Goal: Task Accomplishment & Management: Complete application form

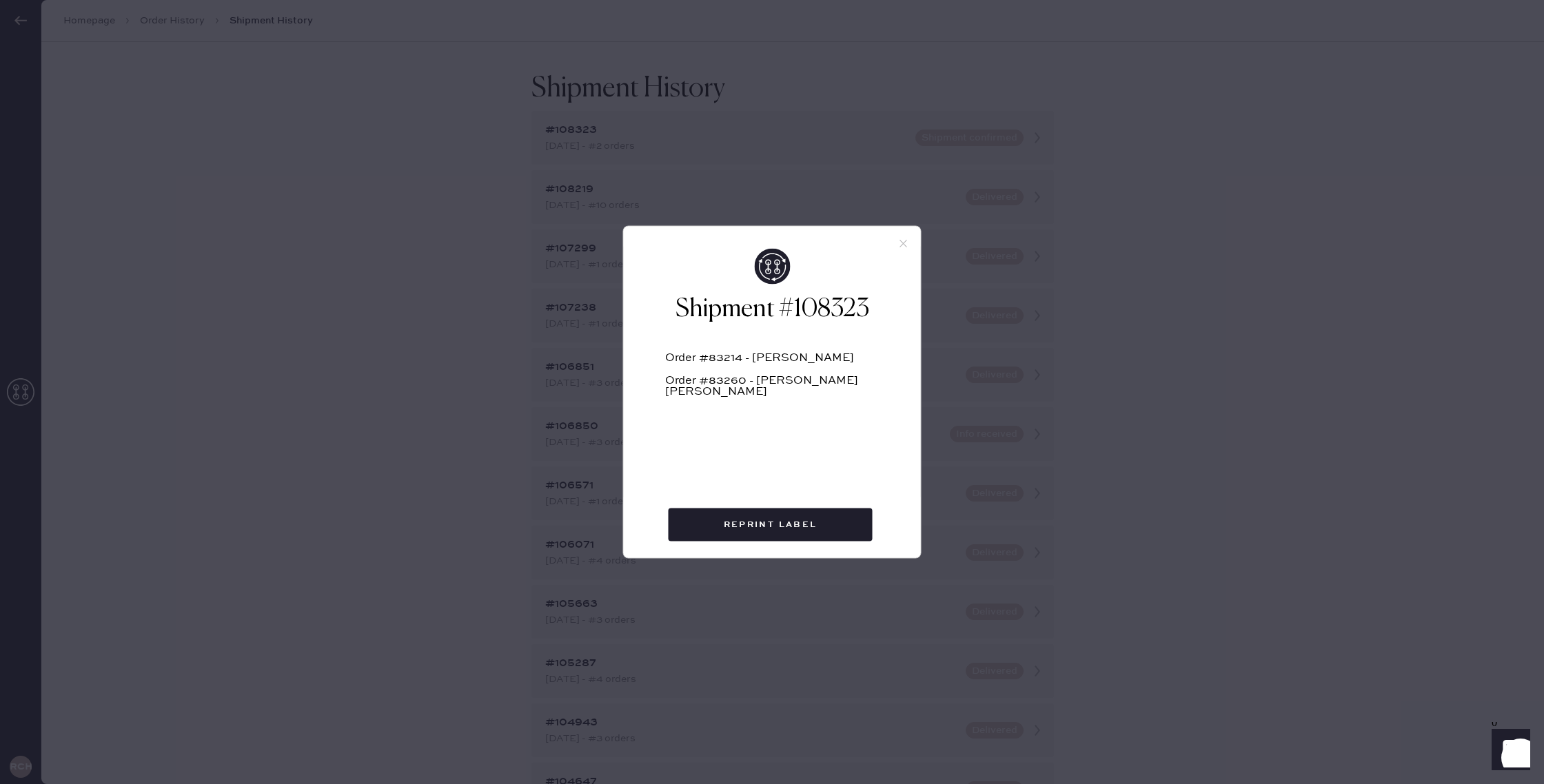
drag, startPoint x: 897, startPoint y: 248, endPoint x: 869, endPoint y: 329, distance: 85.7
click at [896, 248] on div "Shipment #108323 Order #83214 - [PERSON_NAME] Order #83260 - [PERSON_NAME] [PER…" at bounding box center [772, 392] width 298 height 333
click at [902, 244] on icon at bounding box center [903, 243] width 12 height 12
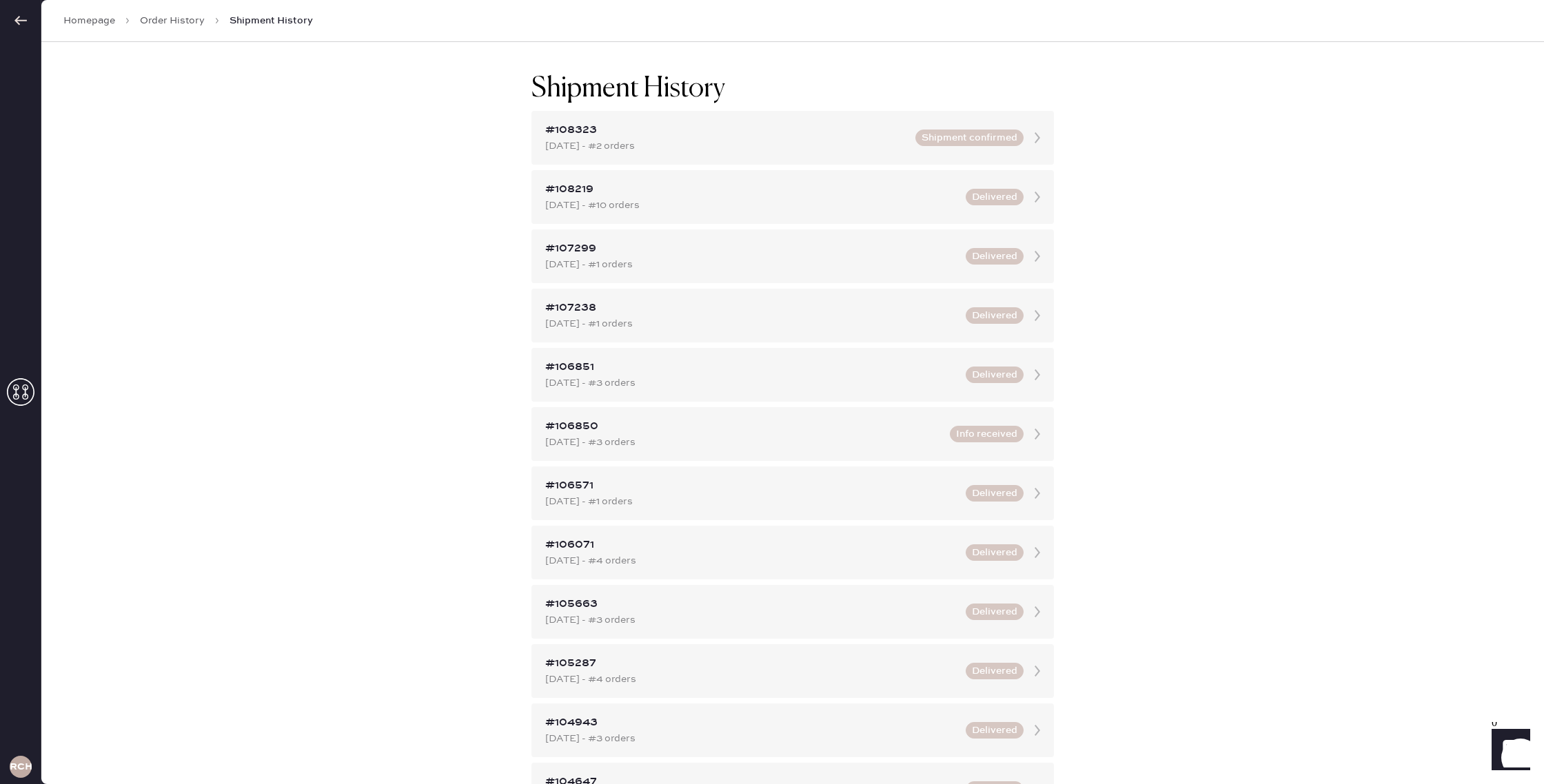
click at [33, 24] on div at bounding box center [20, 21] width 41 height 41
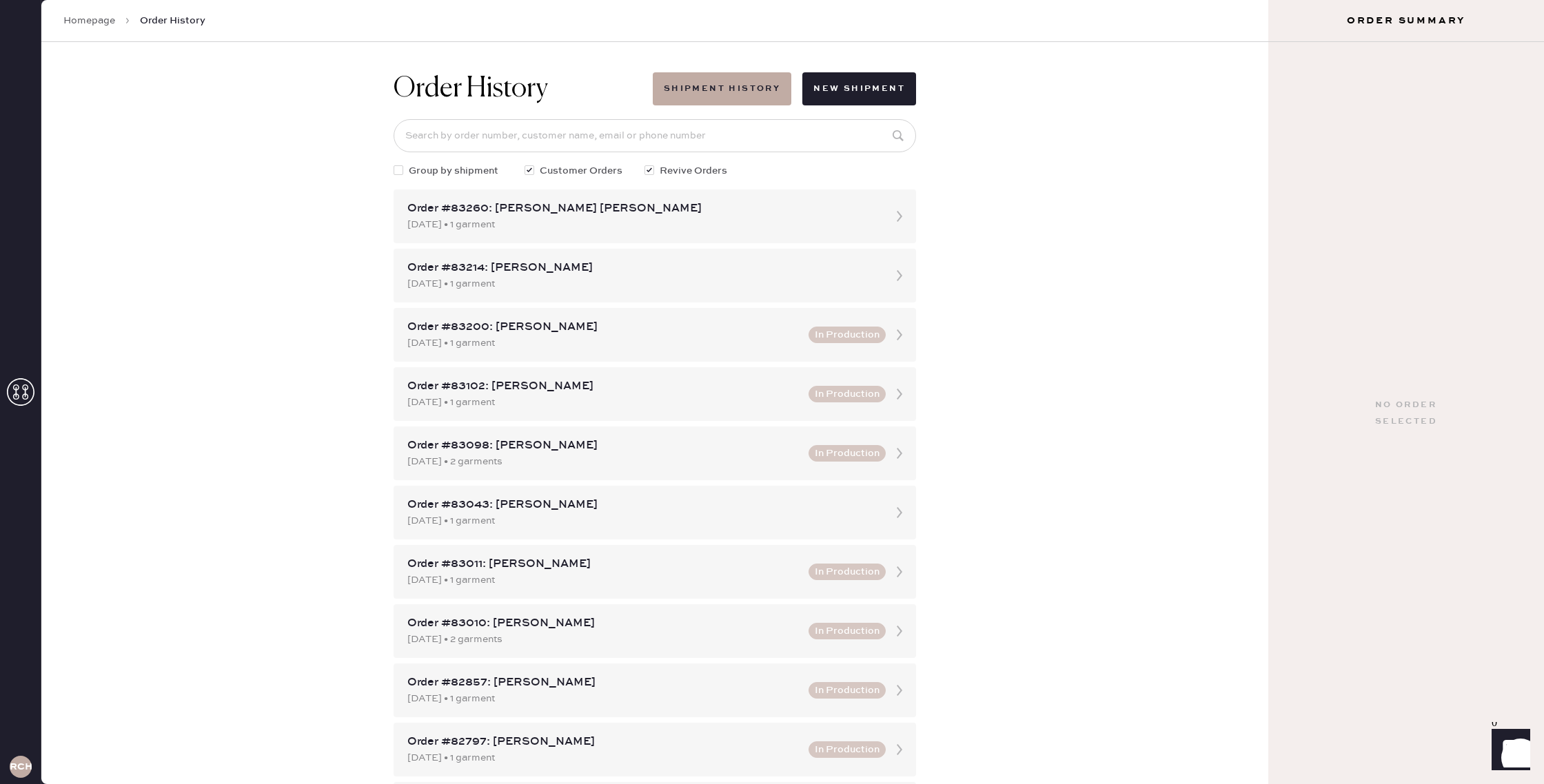
click at [89, 12] on div "Homepage Order History" at bounding box center [654, 21] width 1227 height 42
click at [92, 21] on link "Homepage" at bounding box center [89, 21] width 51 height 14
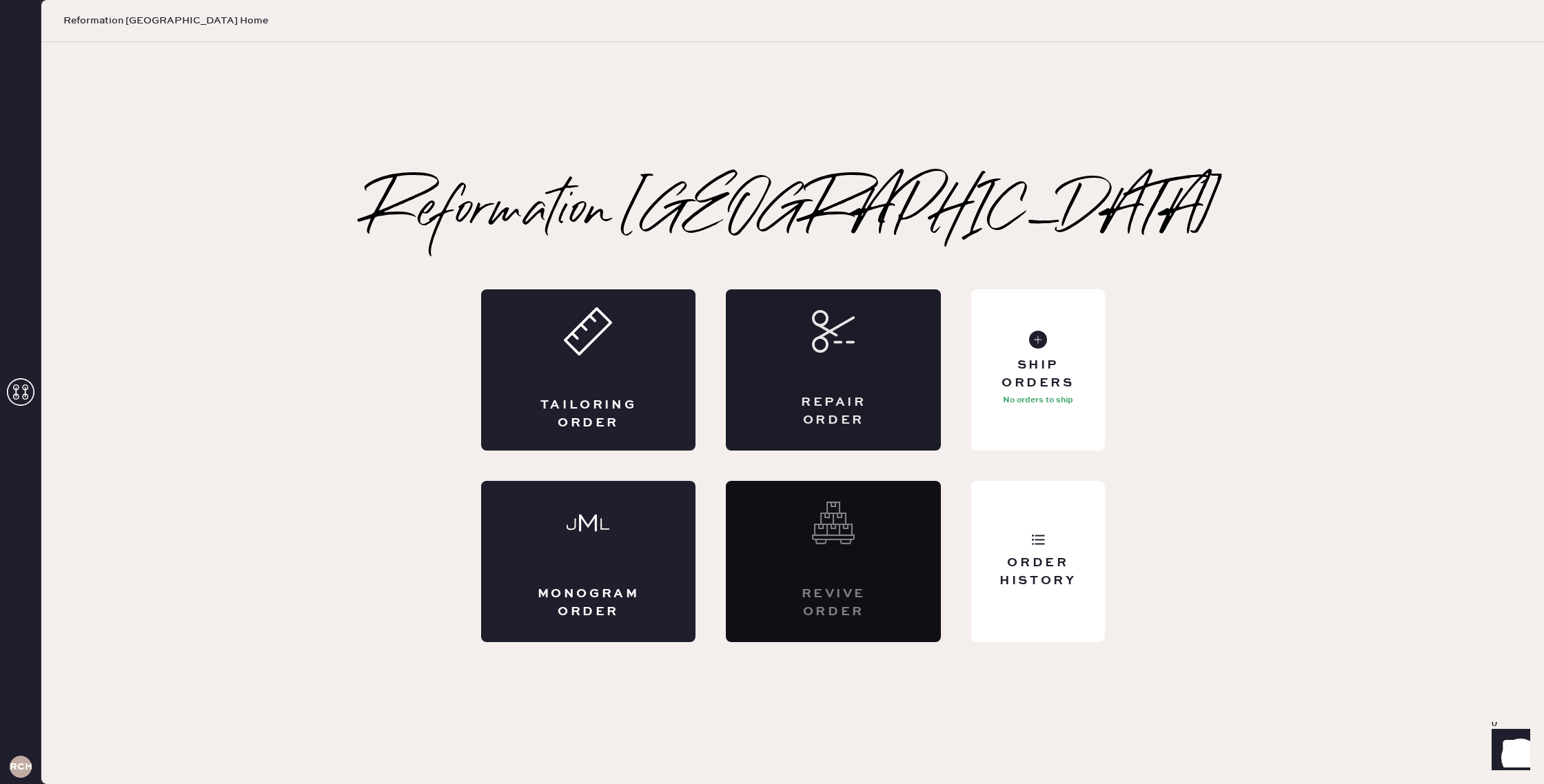
click at [878, 400] on div "Repair Order" at bounding box center [833, 411] width 104 height 35
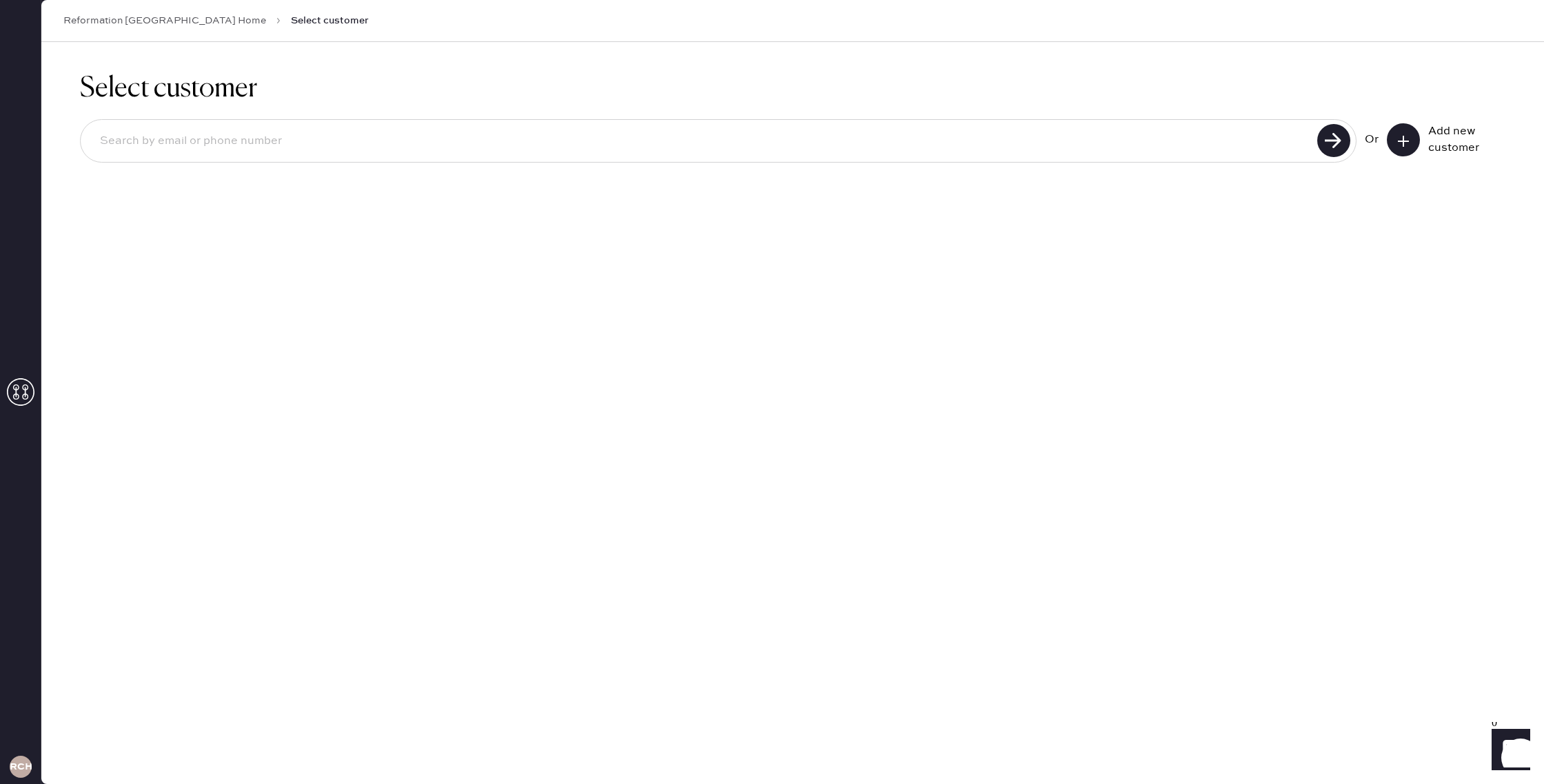
click at [1406, 138] on icon at bounding box center [1403, 141] width 14 height 14
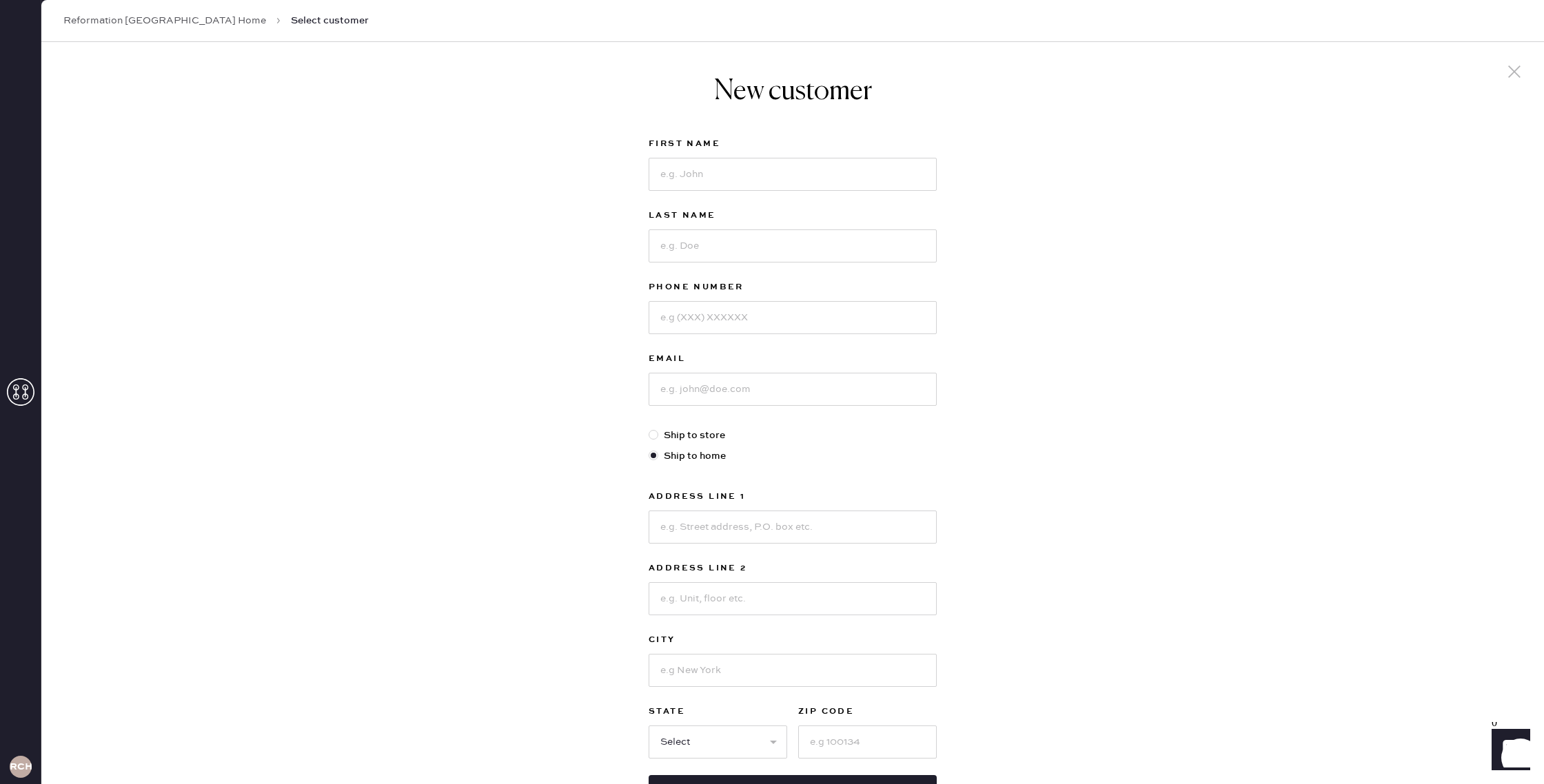
click at [736, 156] on div at bounding box center [793, 172] width 288 height 36
click at [728, 165] on input at bounding box center [793, 175] width 288 height 33
type input "[PERSON_NAME]"
click at [713, 237] on input at bounding box center [793, 246] width 288 height 33
type input "[PERSON_NAME]"
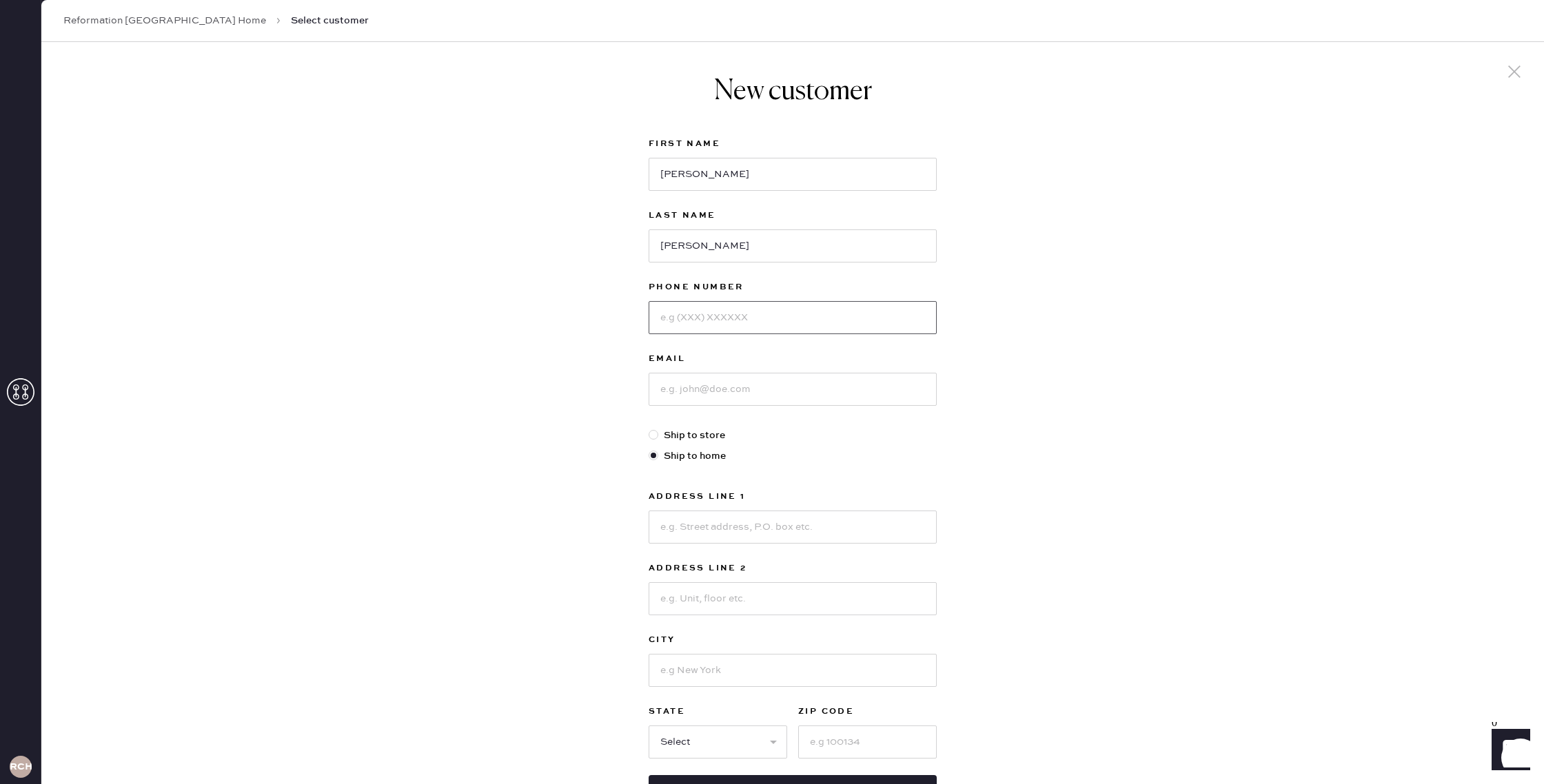
click at [702, 310] on input at bounding box center [793, 318] width 288 height 33
paste input "[PHONE_NUMBER]"
type input "[PHONE_NUMBER]"
click at [713, 390] on input at bounding box center [793, 389] width 288 height 33
paste input "[EMAIL_ADDRESS][DOMAIN_NAME]"
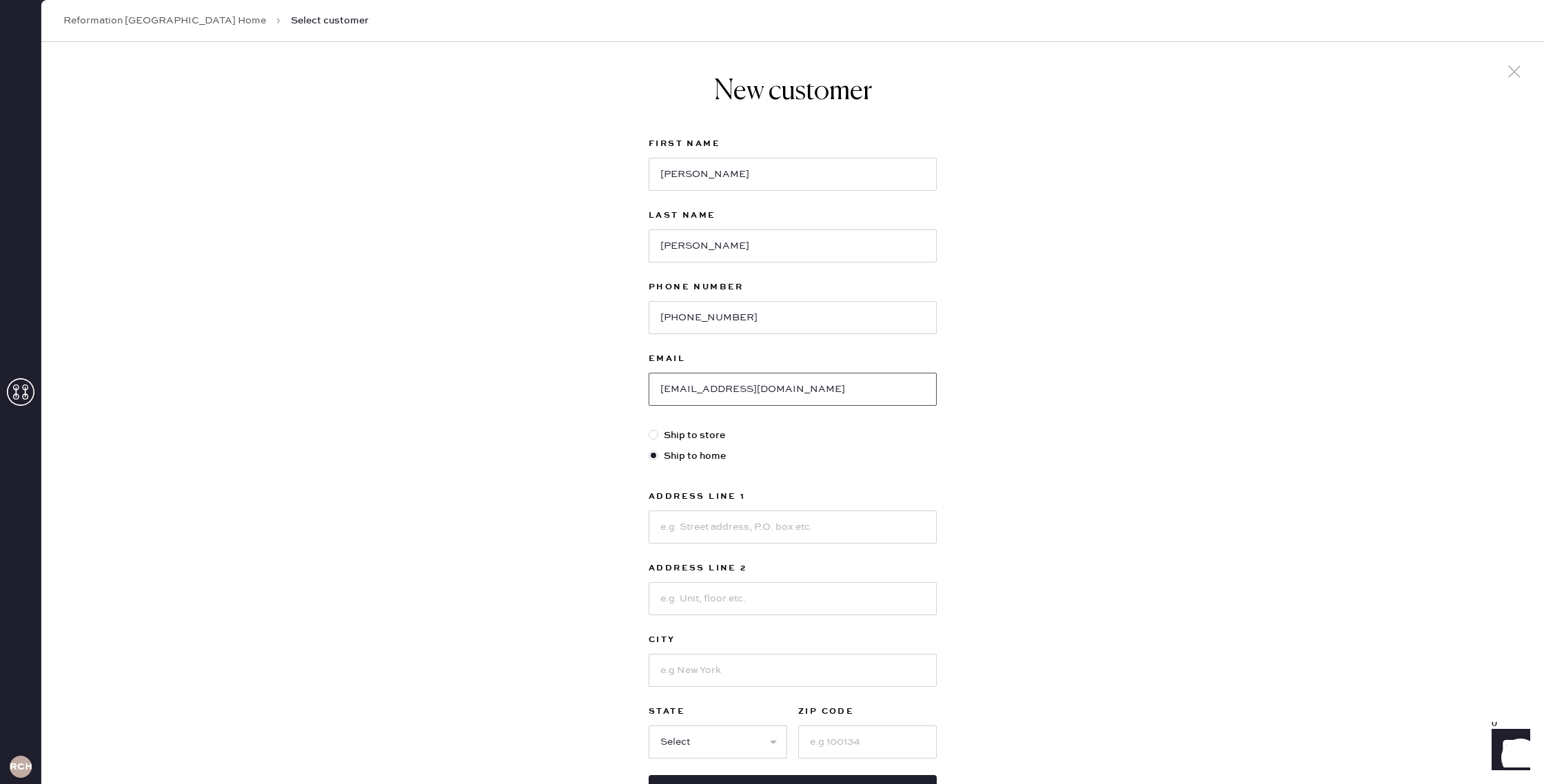
type input "[EMAIL_ADDRESS][DOMAIN_NAME]"
click at [713, 525] on input at bounding box center [793, 527] width 288 height 33
paste input "[STREET_ADDRESS]"
drag, startPoint x: 758, startPoint y: 526, endPoint x: 852, endPoint y: 527, distance: 94.0
click at [852, 527] on input "[STREET_ADDRESS]" at bounding box center [793, 527] width 288 height 33
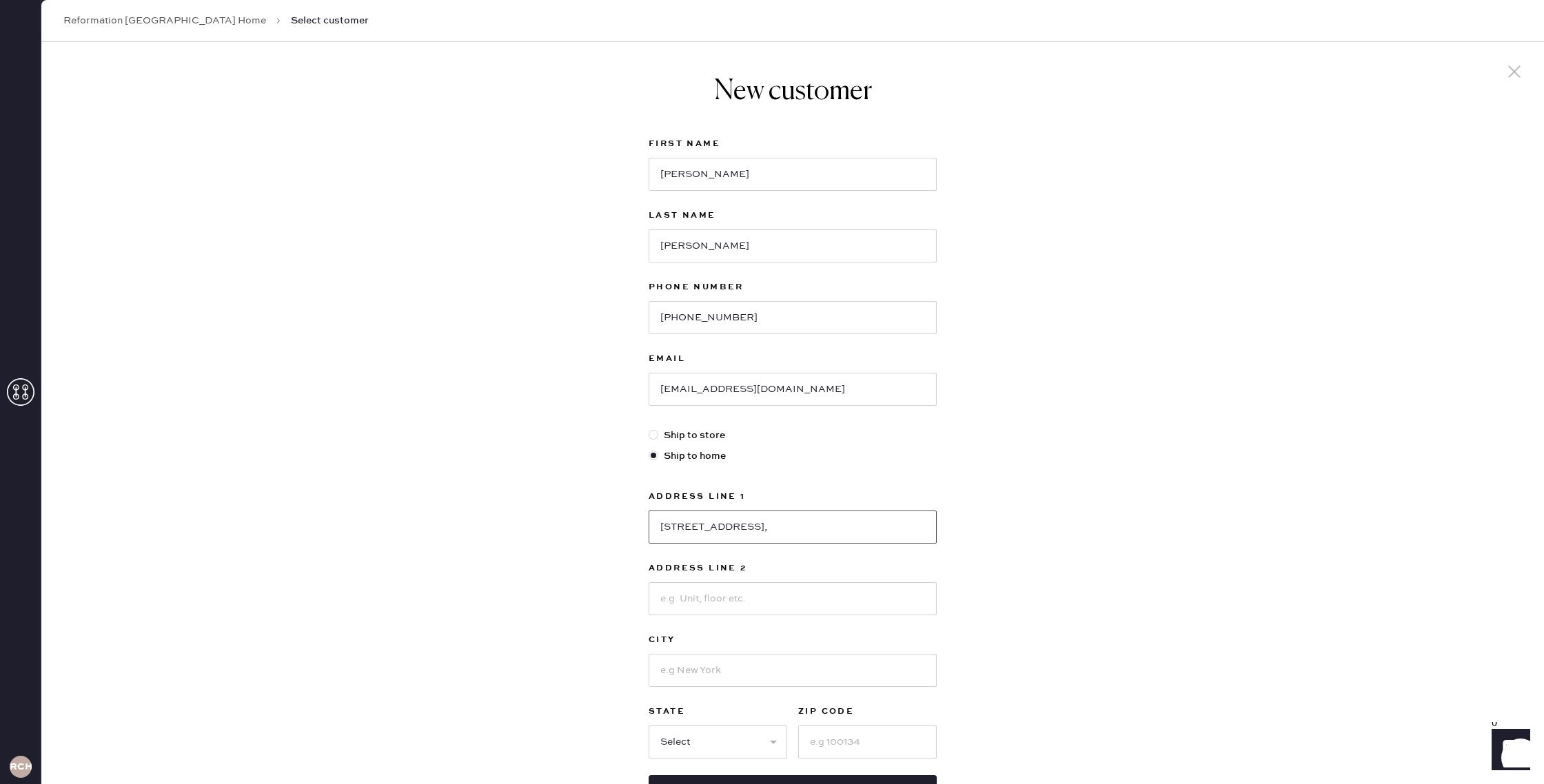
type input "[STREET_ADDRESS],"
click at [697, 672] on input at bounding box center [793, 671] width 288 height 33
paste input "[GEOGRAPHIC_DATA], MA 02462"
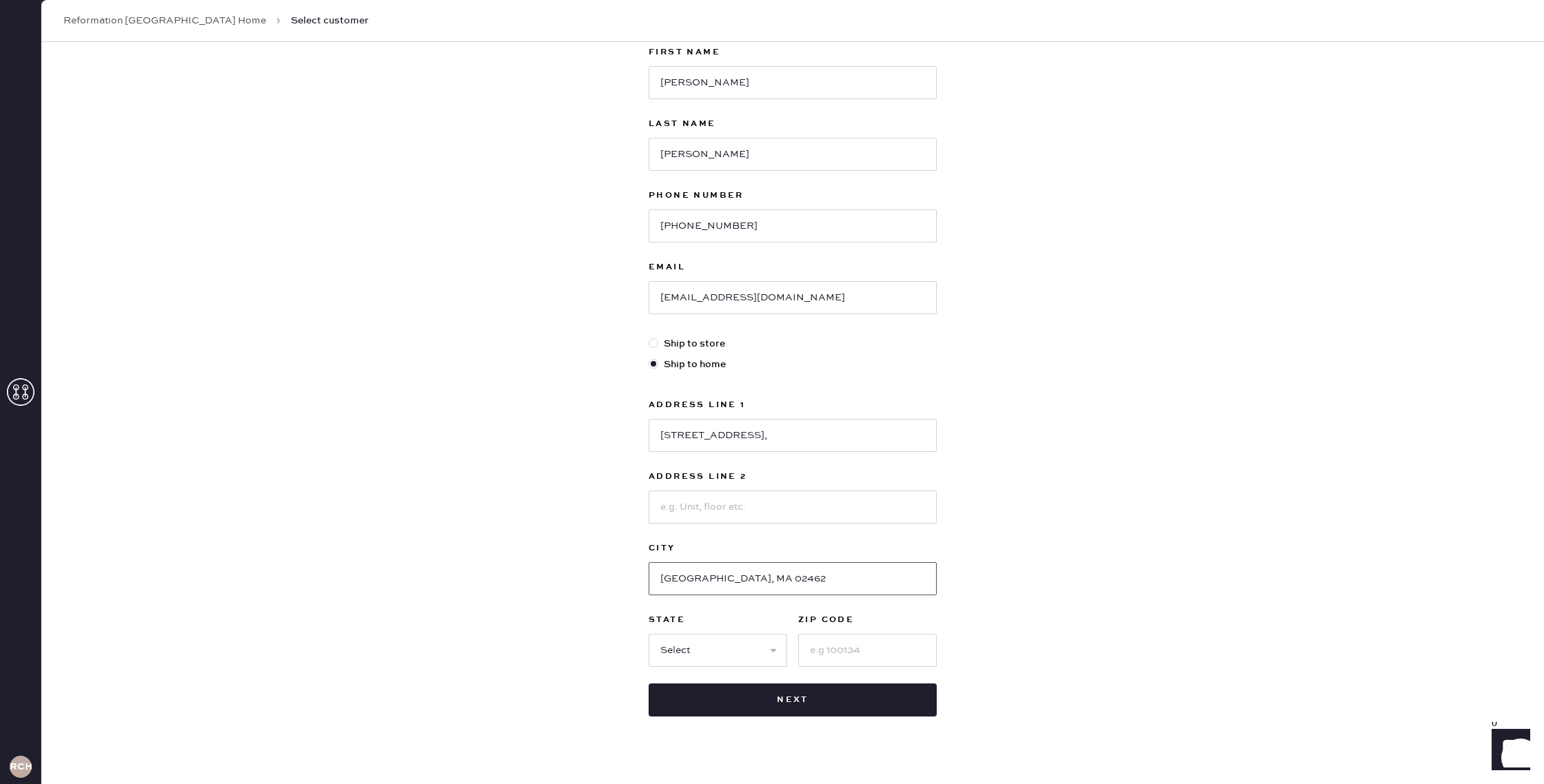
scroll to position [96, 0]
drag, startPoint x: 700, startPoint y: 575, endPoint x: 760, endPoint y: 576, distance: 60.0
click at [760, 576] on input "[GEOGRAPHIC_DATA], MA 02462" at bounding box center [793, 575] width 288 height 33
click at [735, 576] on input "[GEOGRAPHIC_DATA], MA 02462" at bounding box center [793, 575] width 288 height 33
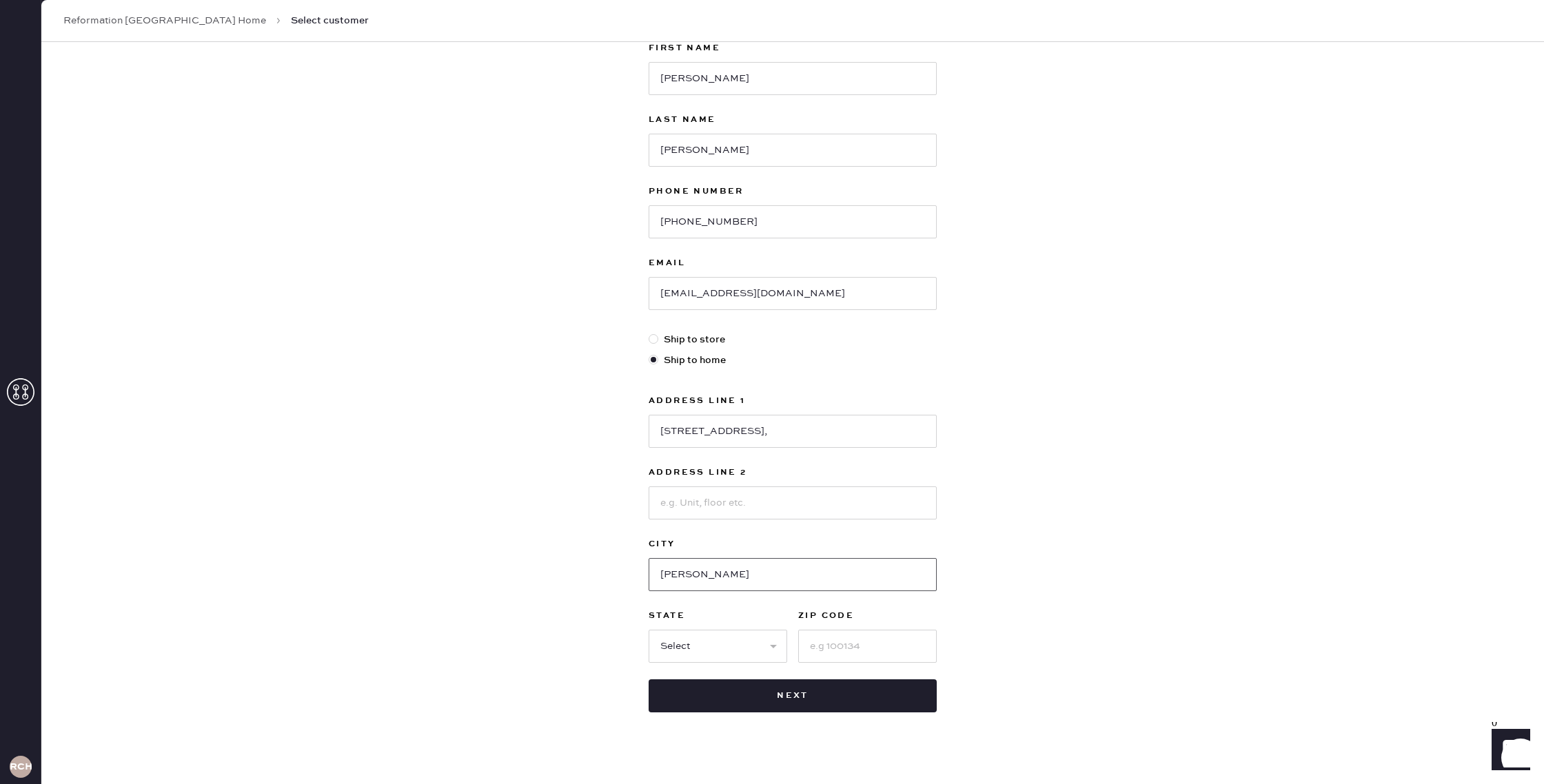
type input "[PERSON_NAME]"
click at [846, 652] on input at bounding box center [866, 646] width 138 height 33
paste input "02462"
type input "02462"
click at [753, 638] on select "Select AK AL AR AZ CA CO CT [GEOGRAPHIC_DATA] DE FL [GEOGRAPHIC_DATA] HI [GEOGR…" at bounding box center [717, 646] width 138 height 33
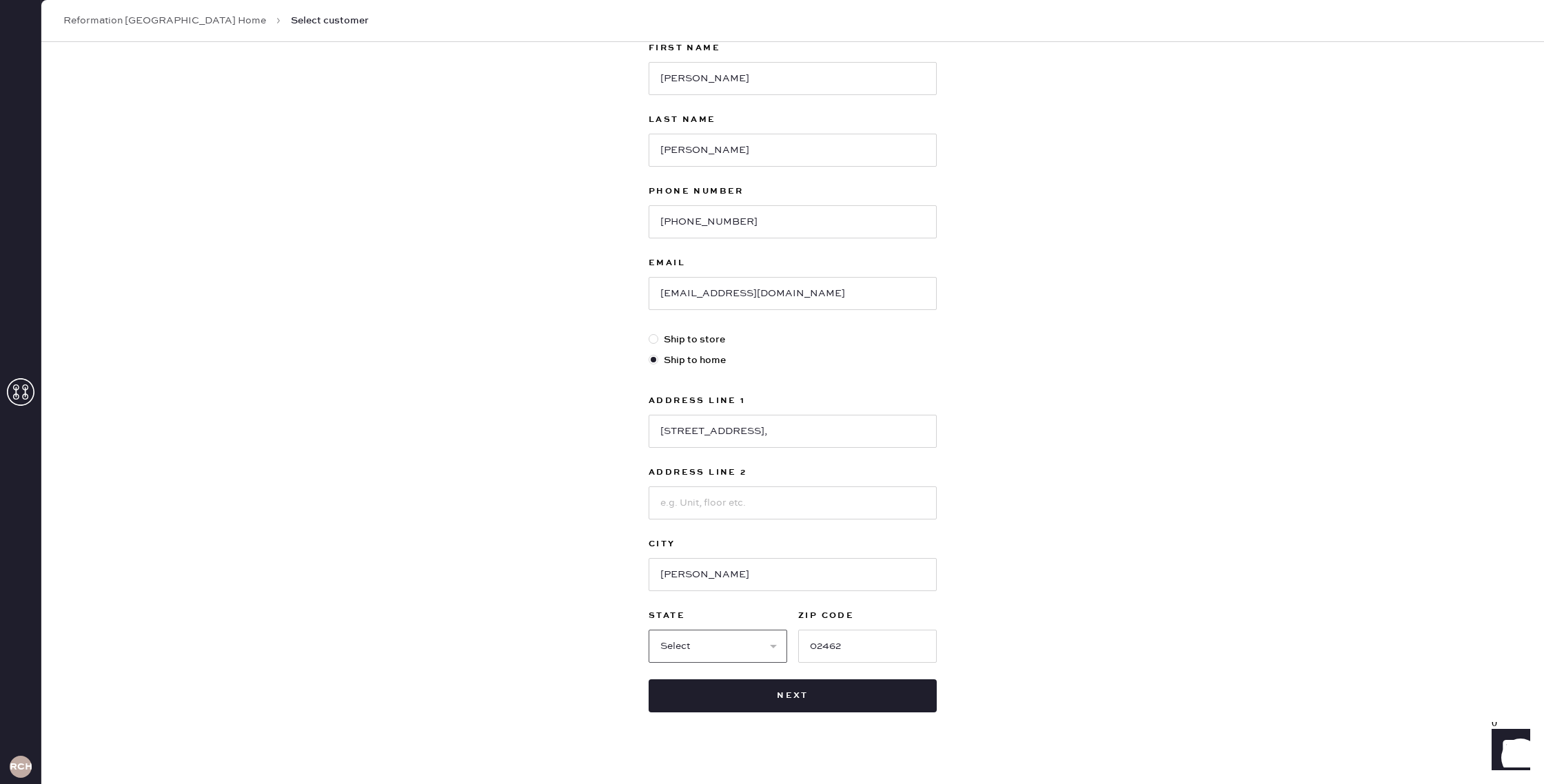
select select "MA"
click at [649, 629] on select "Select AK AL AR AZ CA CO CT [GEOGRAPHIC_DATA] DE FL [GEOGRAPHIC_DATA] HI [GEOGR…" at bounding box center [717, 646] width 138 height 33
click at [794, 701] on button "Next" at bounding box center [793, 695] width 288 height 33
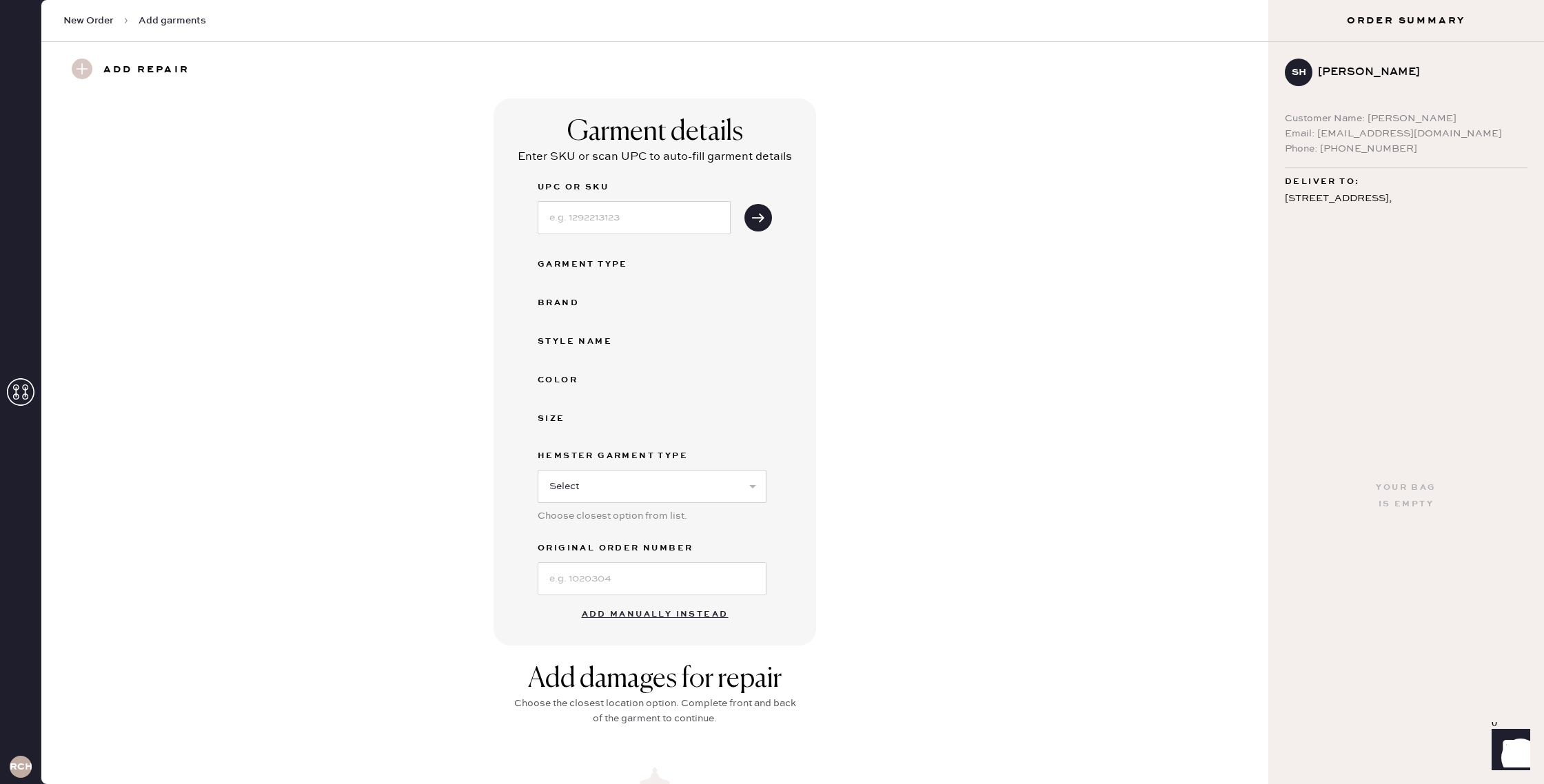
click at [631, 618] on button "Add manually instead" at bounding box center [654, 614] width 163 height 27
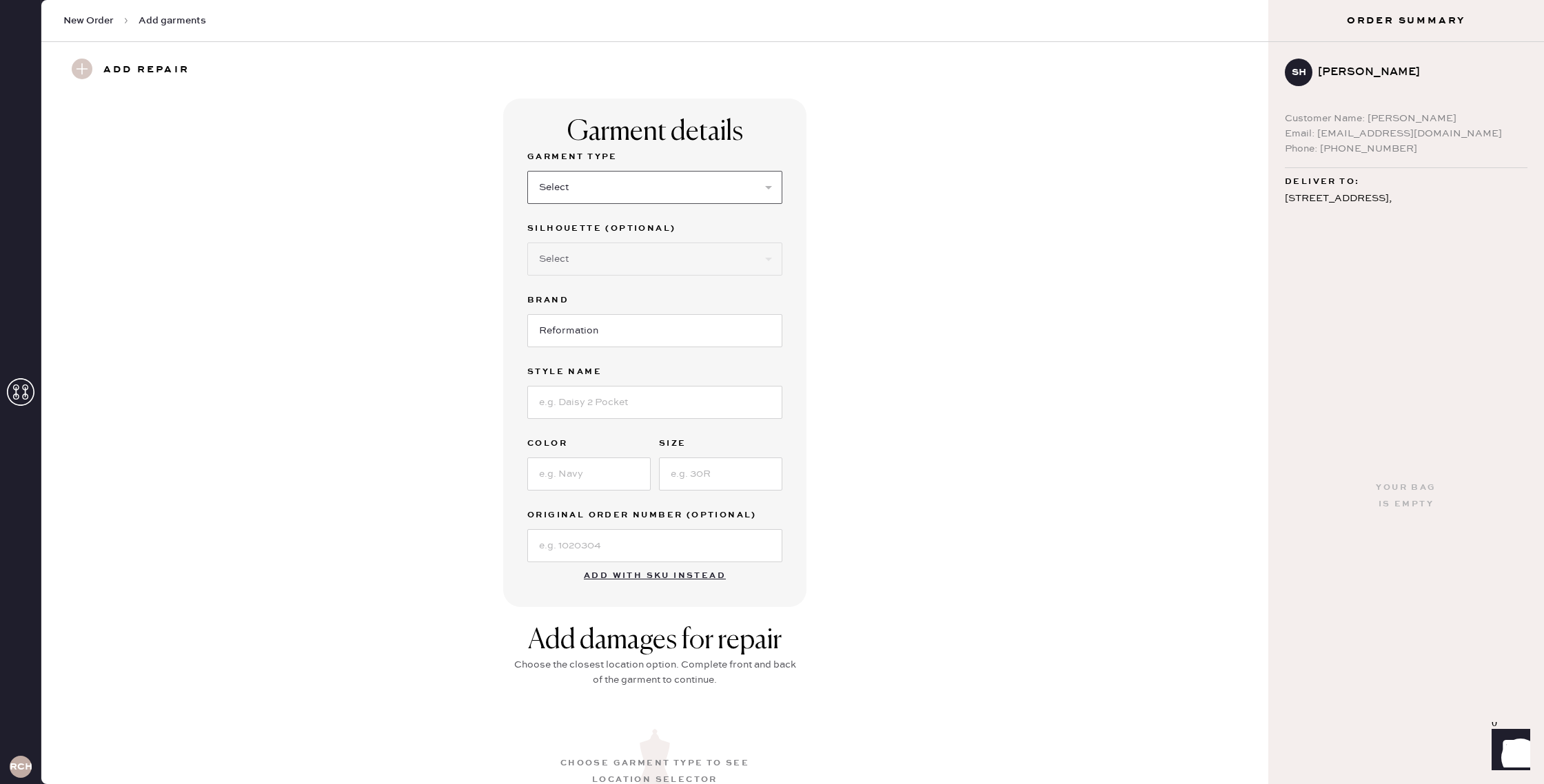
click at [640, 195] on select "Select Basic Skirt Jeans Leggings Pants Shorts Basic Sleeved Dress Basic Sleeve…" at bounding box center [654, 187] width 255 height 33
select select "15"
click at [527, 171] on select "Select Basic Skirt Jeans Leggings Pants Shorts Basic Sleeved Dress Basic Sleeve…" at bounding box center [654, 187] width 255 height 33
click at [572, 262] on select "Select Crop top Full Length Other" at bounding box center [654, 259] width 255 height 33
select select "70"
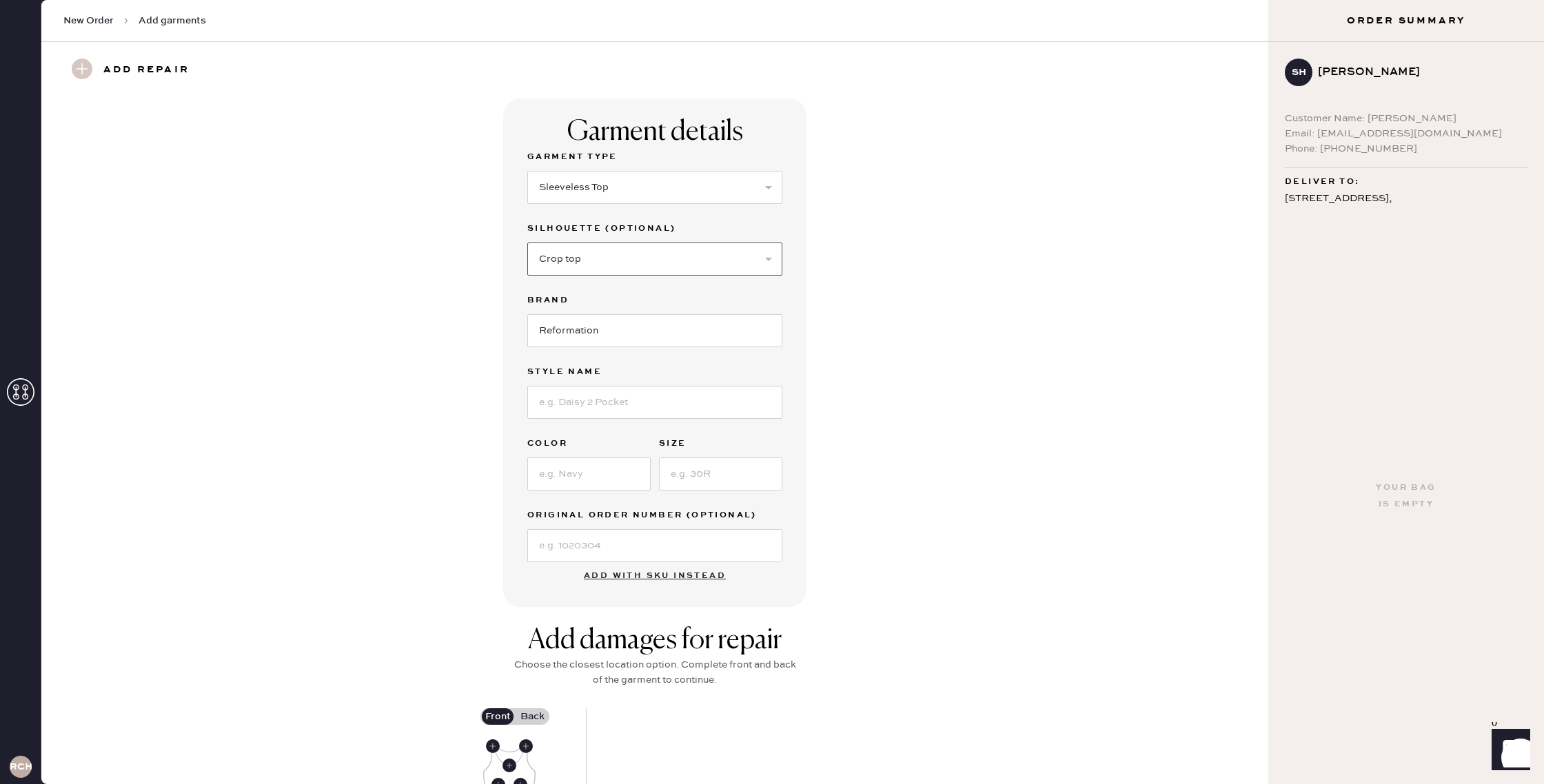
click at [527, 243] on select "Select Crop top Full Length Other" at bounding box center [654, 259] width 255 height 33
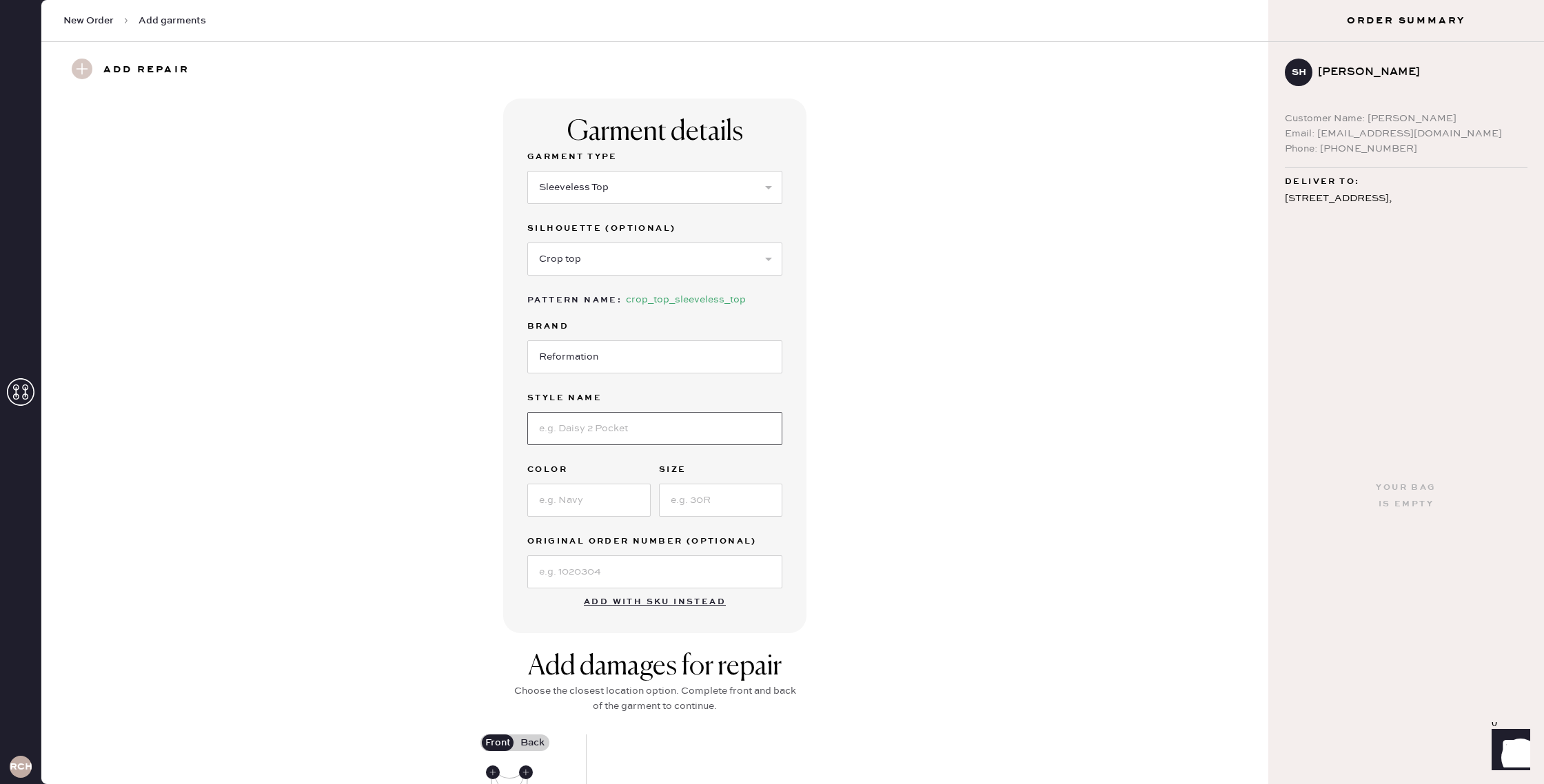
click at [604, 421] on input at bounding box center [654, 429] width 255 height 33
click at [601, 425] on input at bounding box center [654, 429] width 255 height 33
type input "[PERSON_NAME] Top"
click at [606, 498] on input at bounding box center [588, 500] width 123 height 33
type input "White"
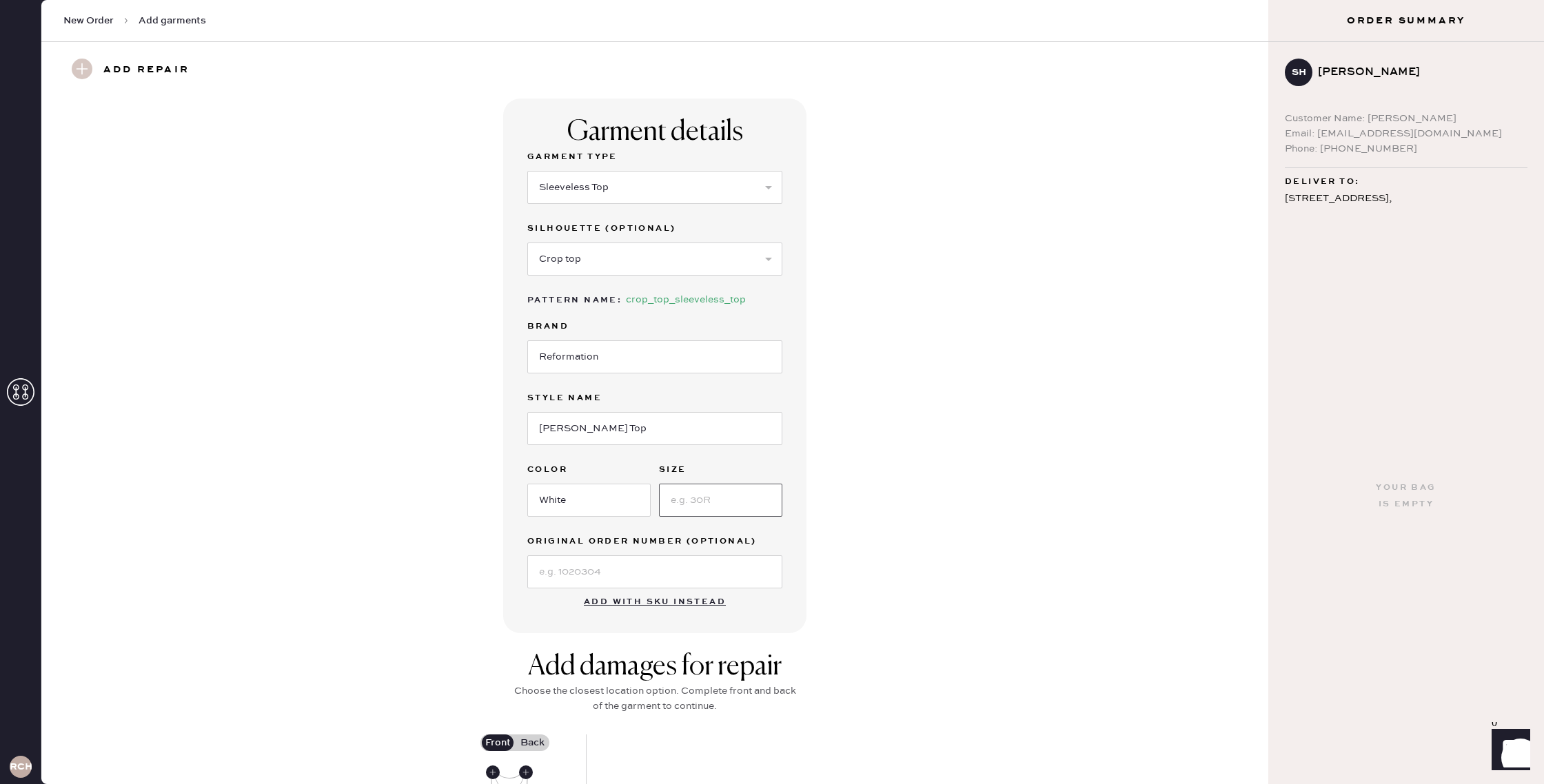
click at [708, 494] on input at bounding box center [720, 500] width 123 height 33
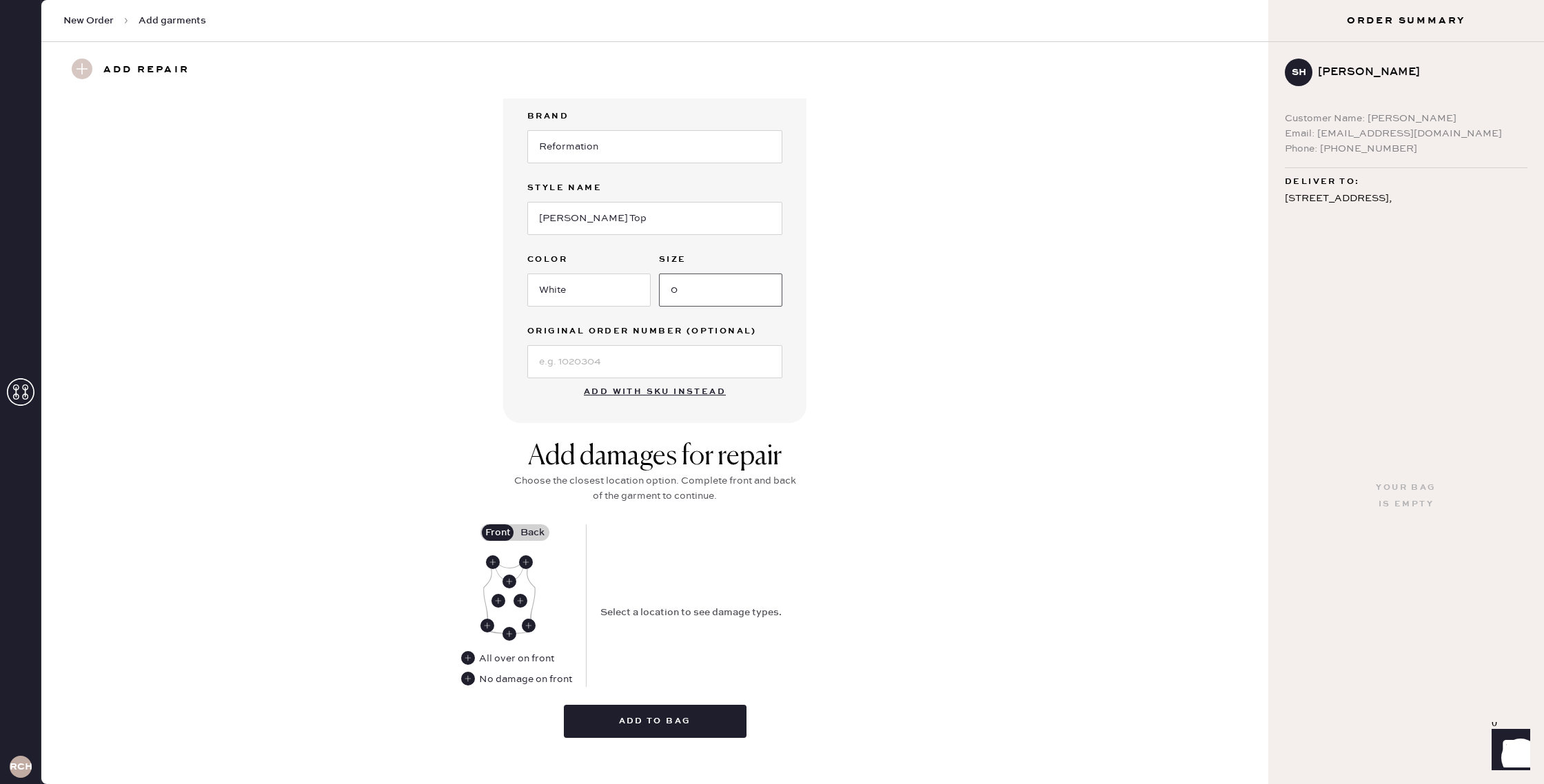
scroll to position [224, 0]
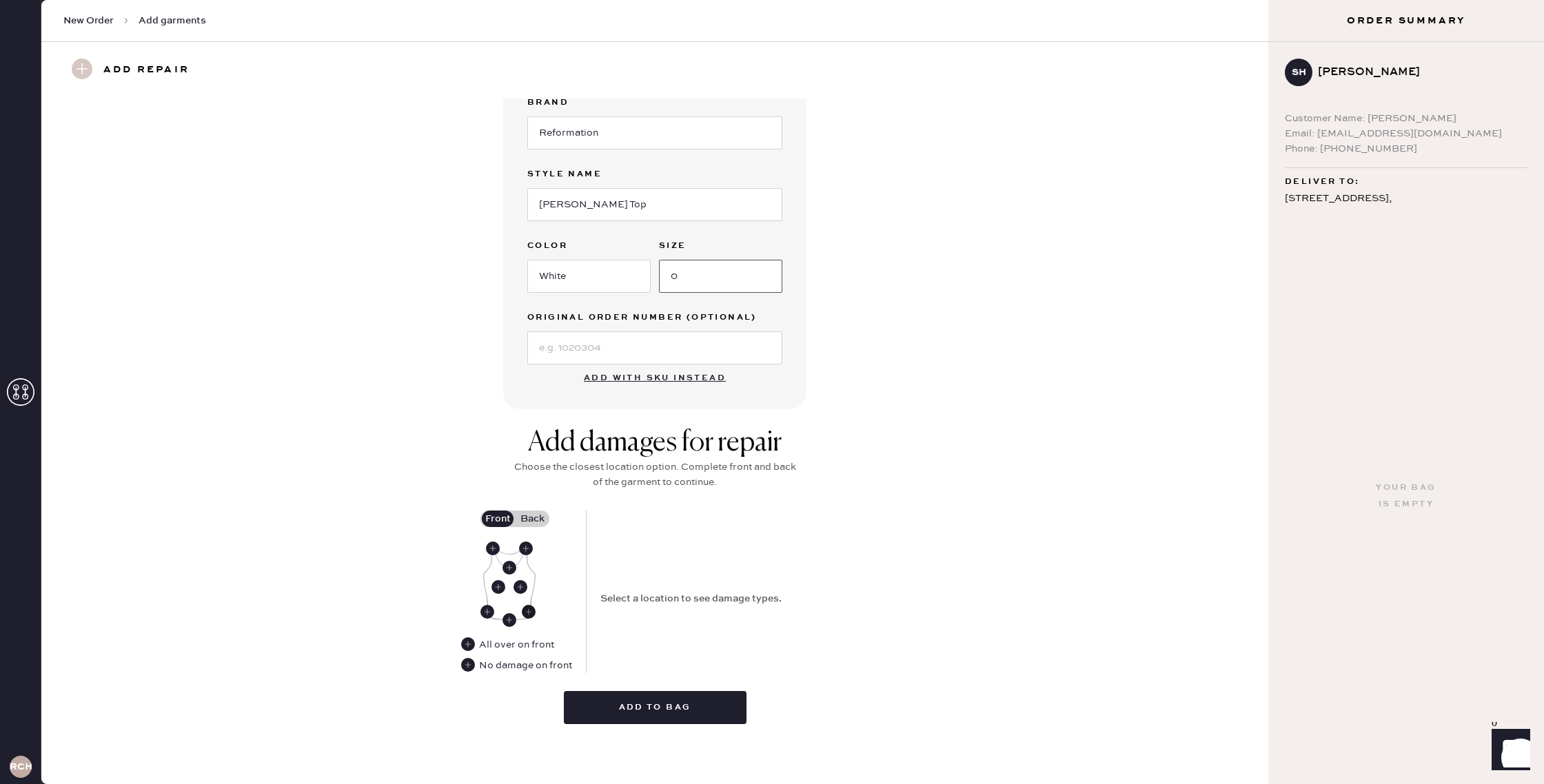
type input "0"
click at [524, 608] on use at bounding box center [528, 611] width 14 height 14
click at [654, 581] on select "Select Broken / Ripped Hem Broken Beads Broken Belt Loop Broken Button Broken C…" at bounding box center [725, 582] width 248 height 33
select select "1495"
click at [601, 565] on select "Select Broken / Ripped Hem Broken Beads Broken Belt Loop Broken Button Broken C…" at bounding box center [725, 582] width 248 height 33
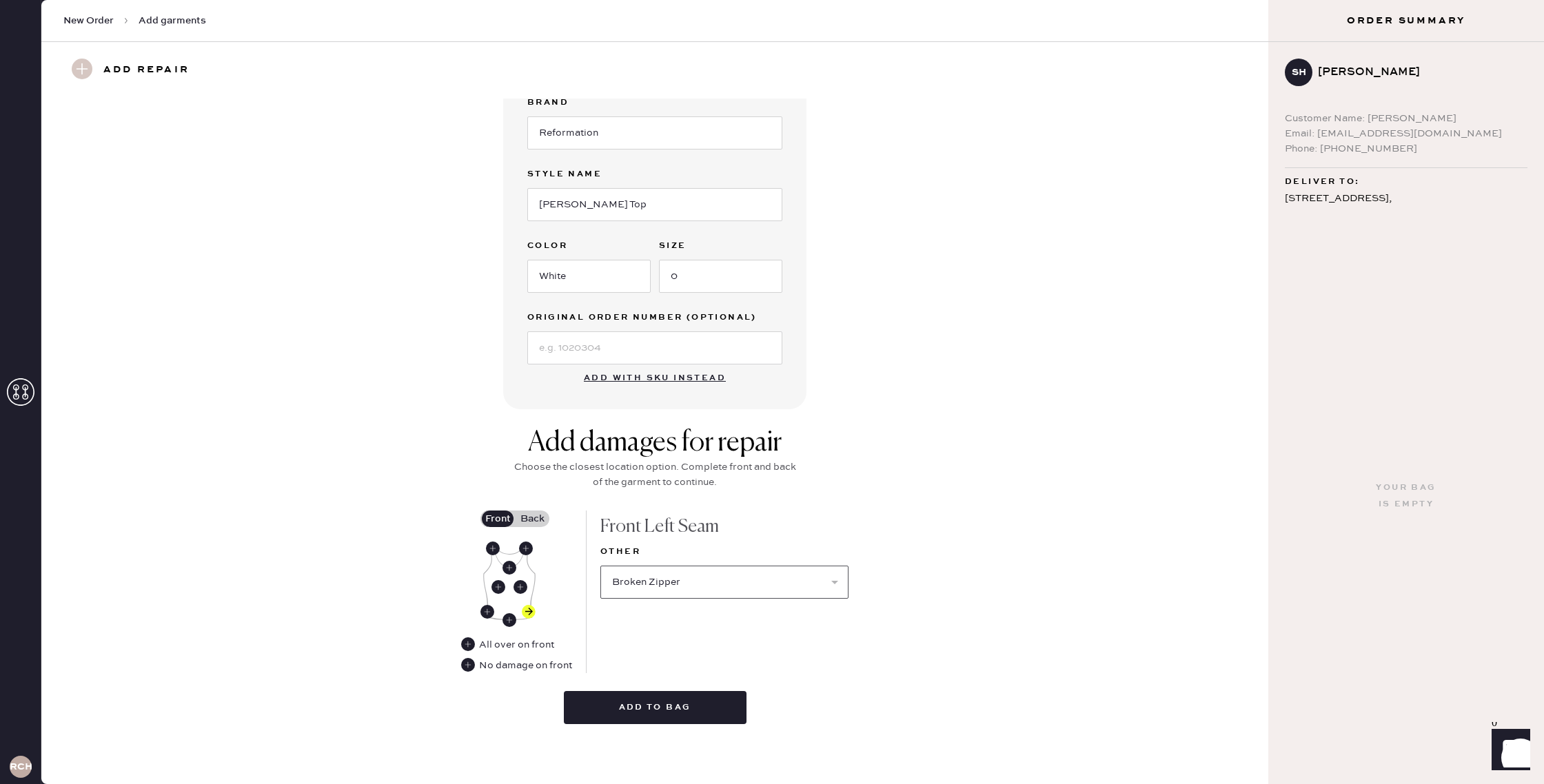
select select
click at [536, 519] on label "Back" at bounding box center [533, 519] width 35 height 17
click at [532, 518] on input "Back" at bounding box center [532, 518] width 0 height 0
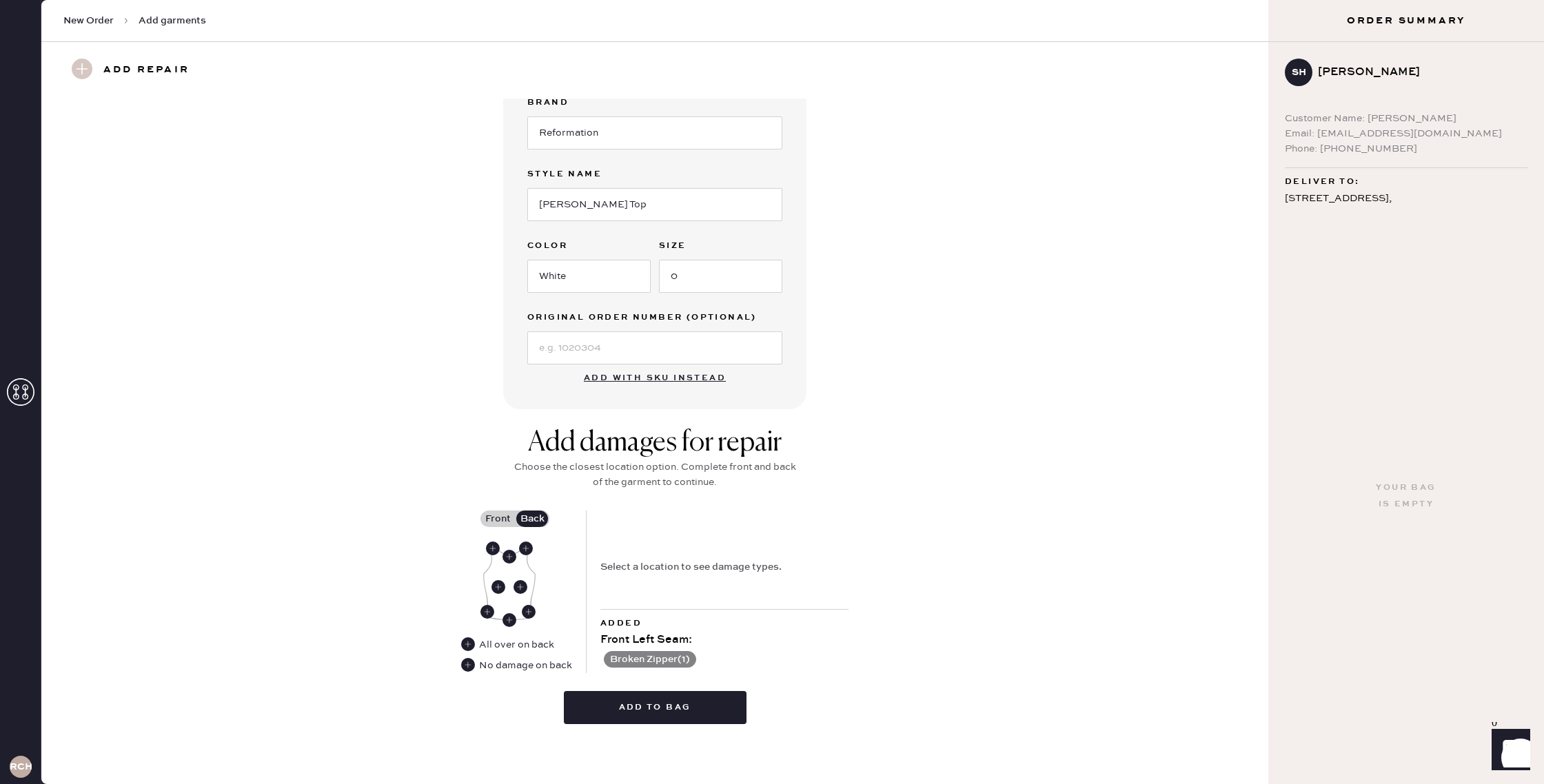
click at [511, 518] on label "Front" at bounding box center [498, 519] width 35 height 17
click at [498, 518] on input "Front" at bounding box center [498, 518] width 0 height 0
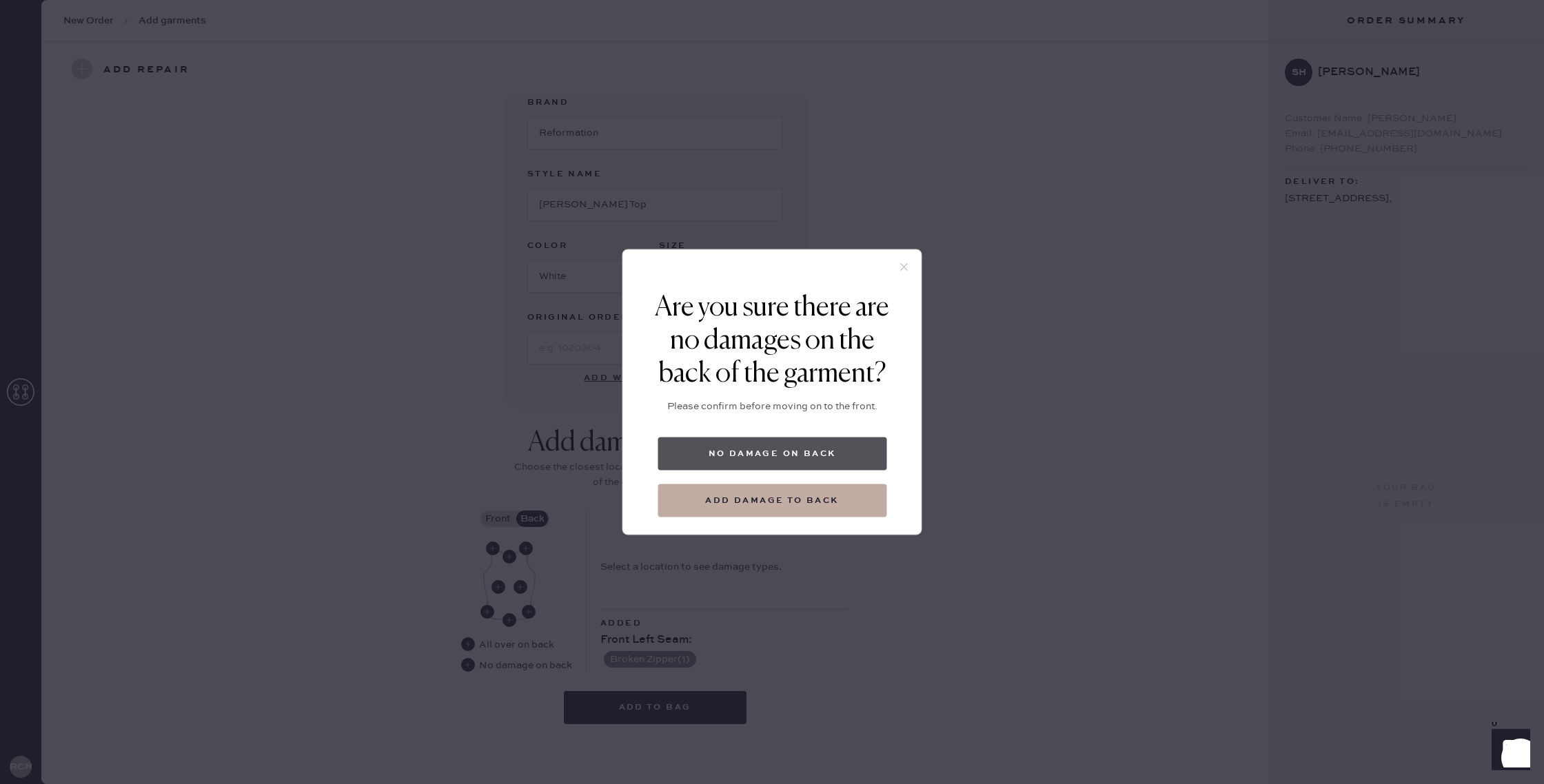
click at [789, 454] on button "No damage on back" at bounding box center [772, 454] width 229 height 33
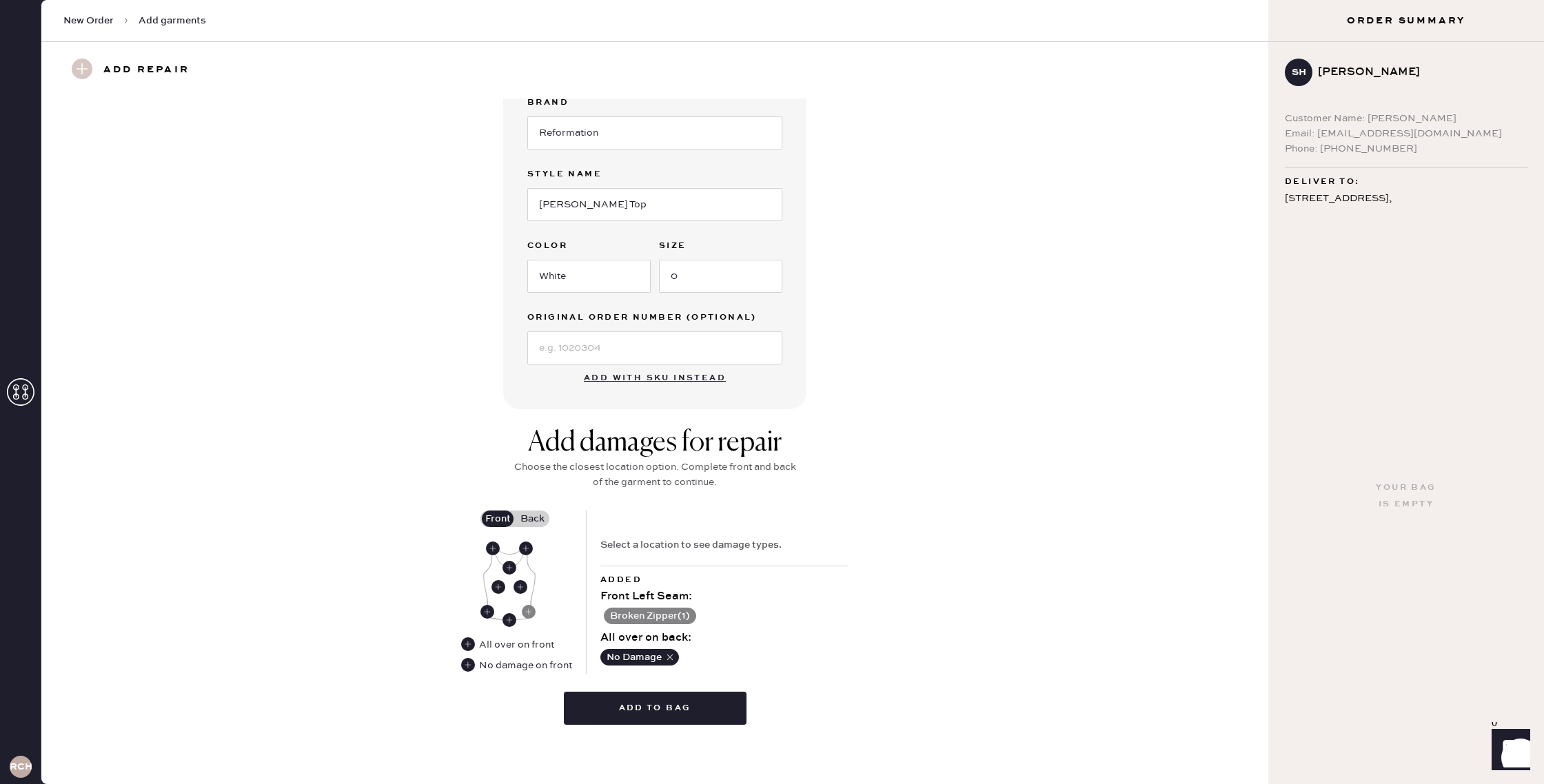
click at [635, 611] on button "Broken Zipper ( 1 )" at bounding box center [649, 616] width 92 height 17
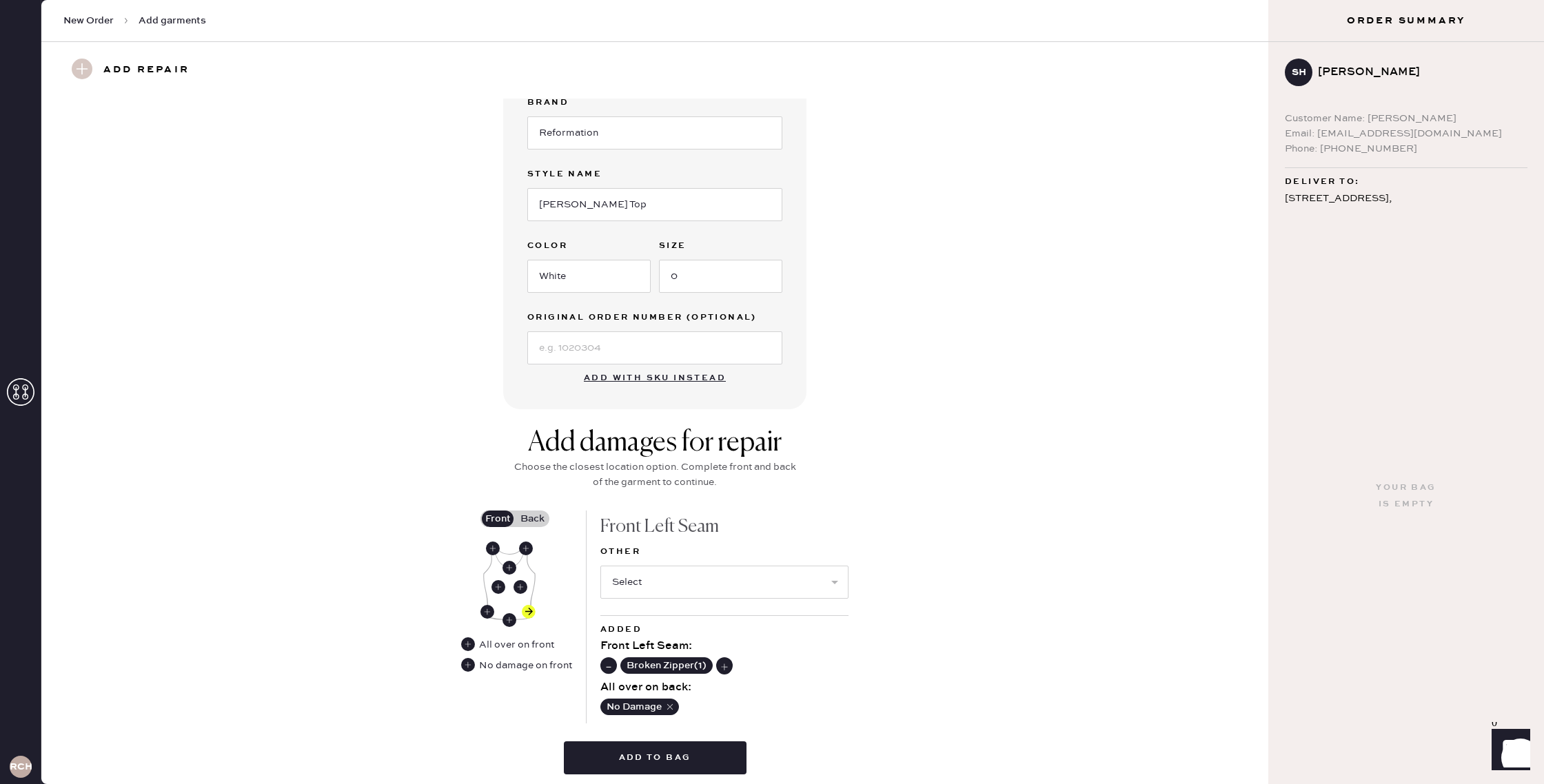
click at [666, 703] on icon "button" at bounding box center [670, 707] width 10 height 10
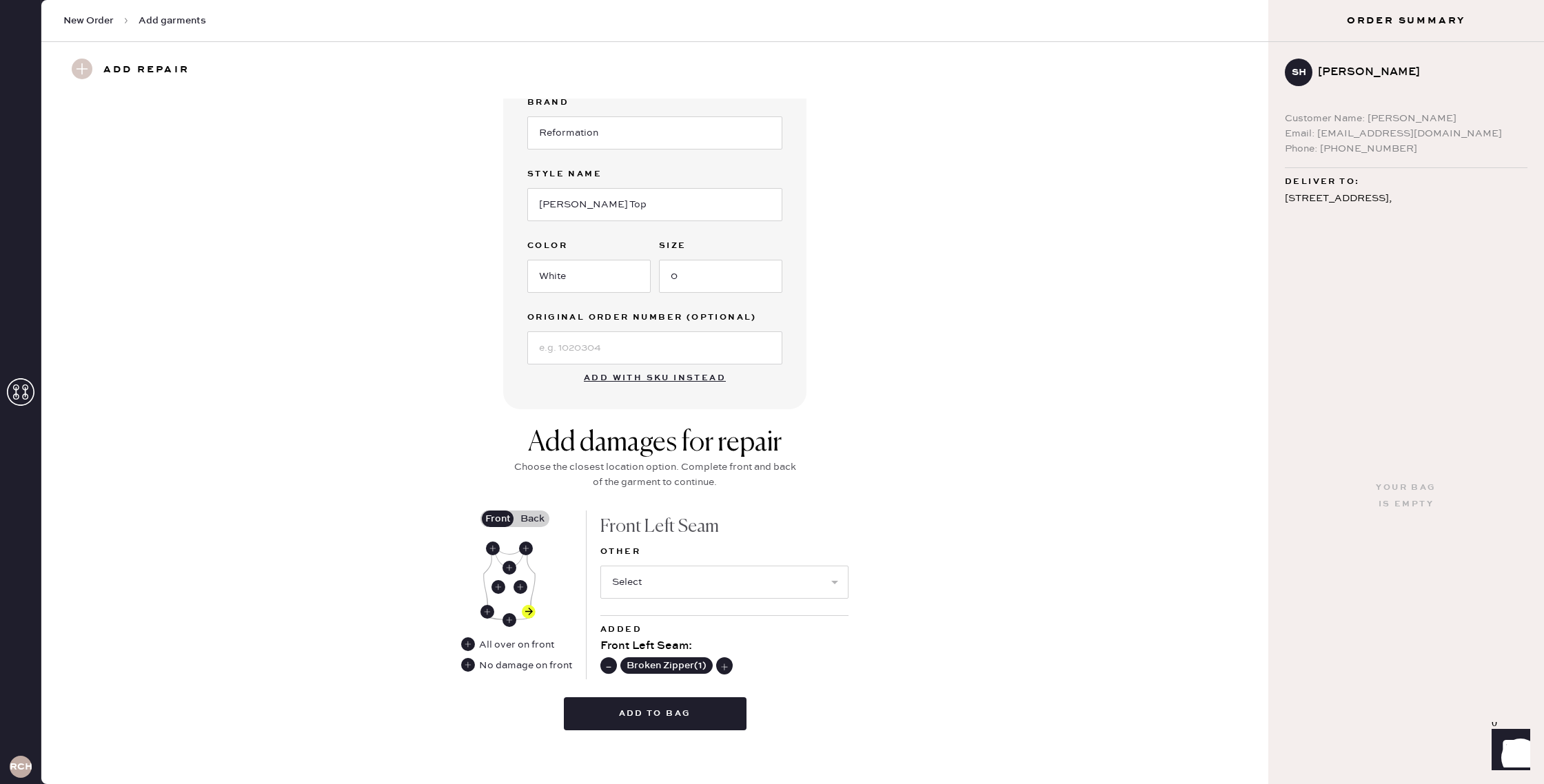
click at [548, 511] on label "Back" at bounding box center [533, 519] width 35 height 17
click at [532, 518] on input "Back" at bounding box center [532, 518] width 0 height 0
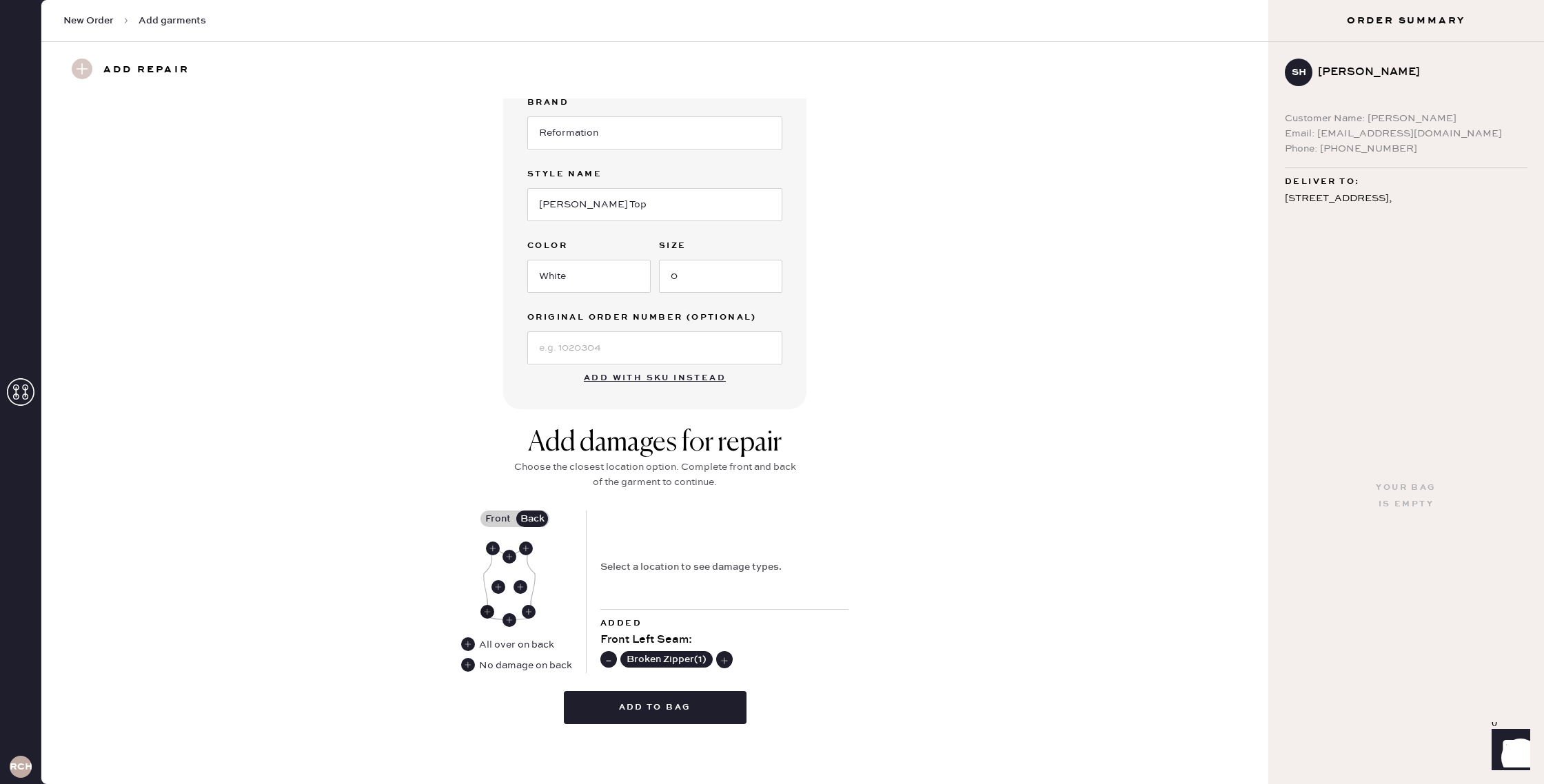
click at [486, 610] on use at bounding box center [487, 611] width 14 height 14
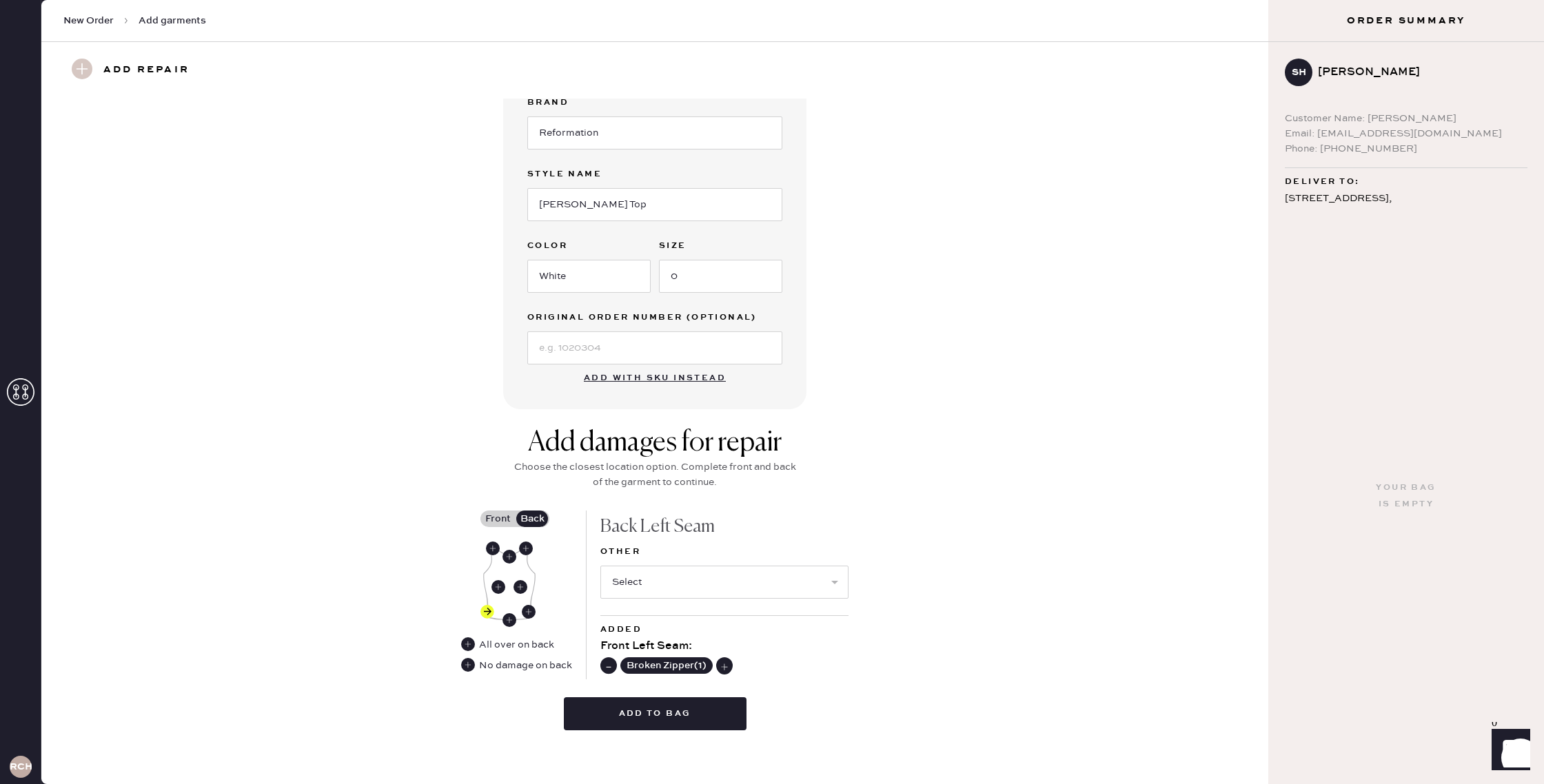
click at [646, 600] on div "Other Select Broken / Ripped Hem Broken Beads Broken Belt Loop Broken Button Br…" at bounding box center [725, 579] width 248 height 72
click at [643, 585] on select "Select Broken / Ripped Hem Broken Beads Broken Belt Loop Broken Button Broken C…" at bounding box center [725, 582] width 248 height 33
select select "1495"
click at [601, 565] on select "Select Broken / Ripped Hem Broken Beads Broken Belt Loop Broken Button Broken C…" at bounding box center [725, 582] width 248 height 33
select select
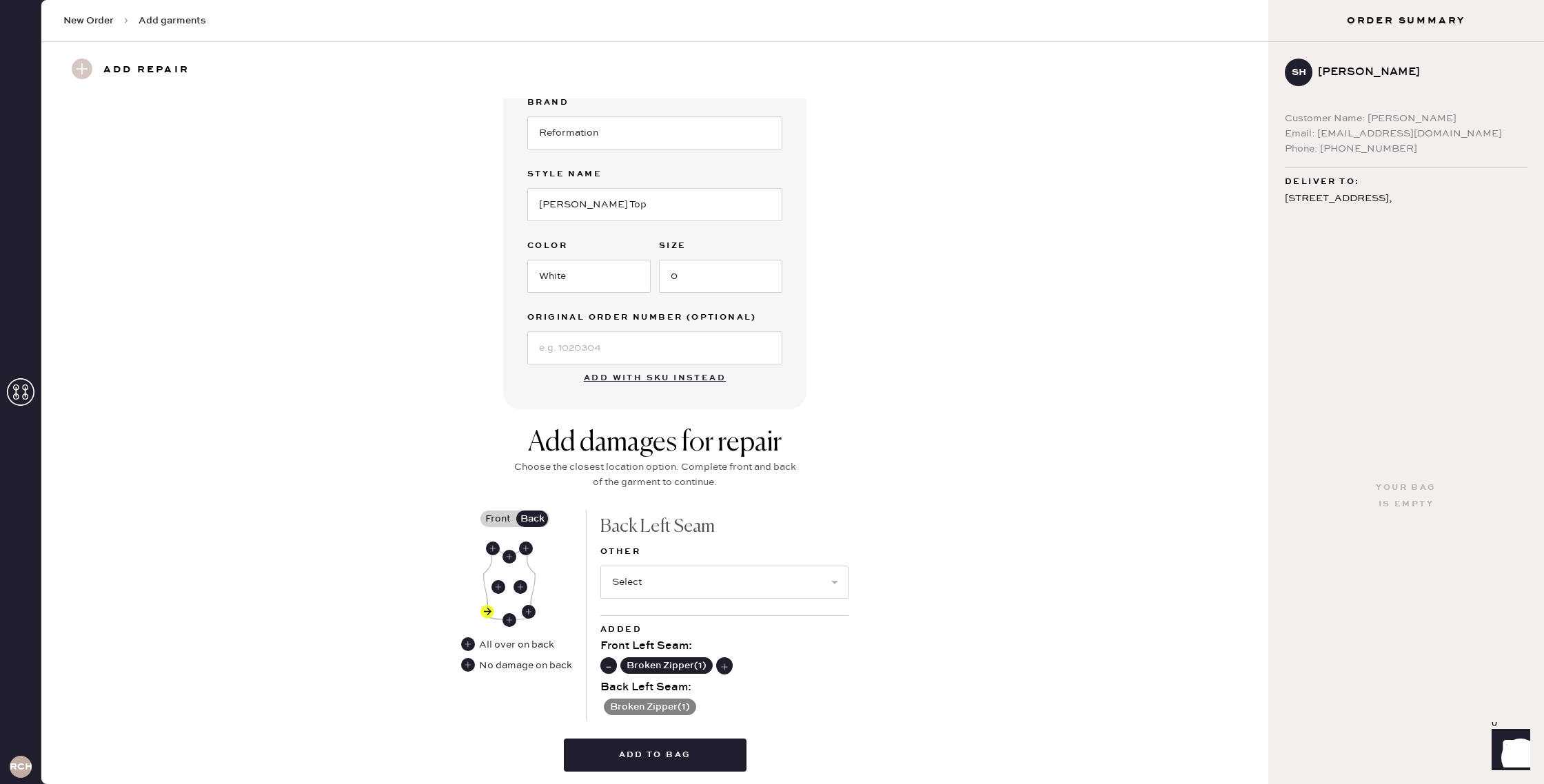
click at [797, 687] on div "Back Left Seam :" at bounding box center [725, 687] width 248 height 17
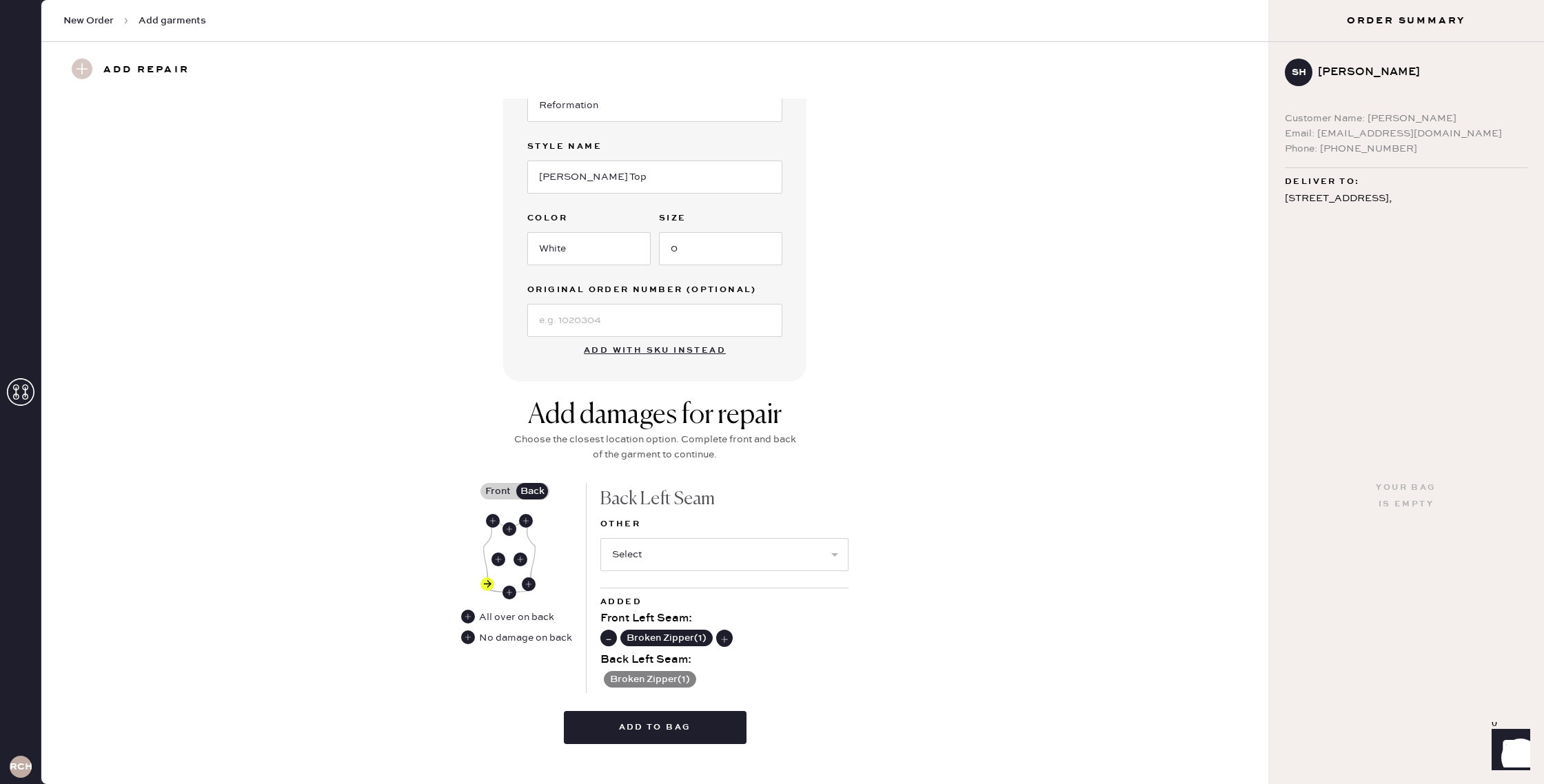
scroll to position [258, 0]
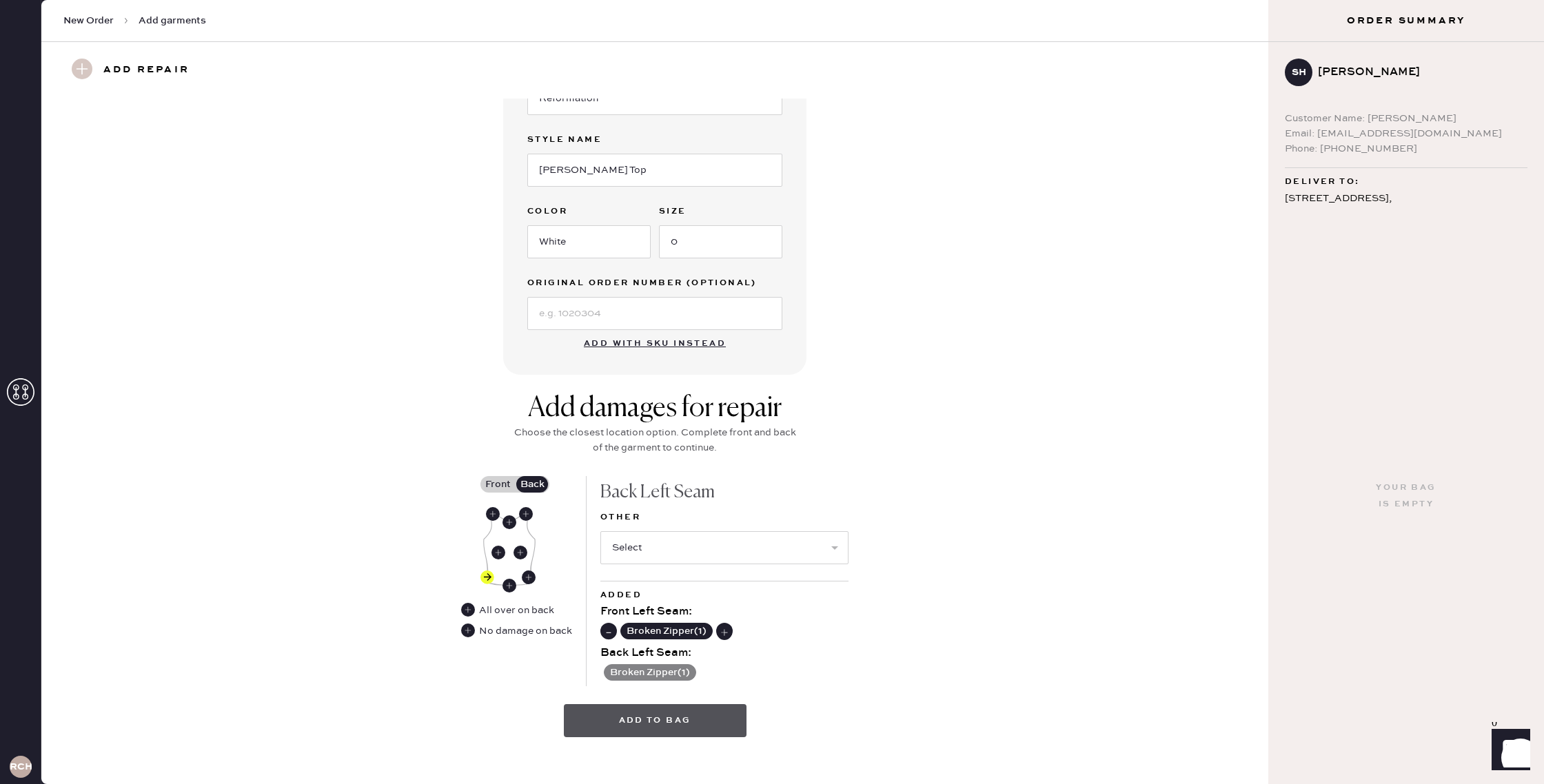
click at [691, 708] on button "Add to bag" at bounding box center [655, 720] width 182 height 33
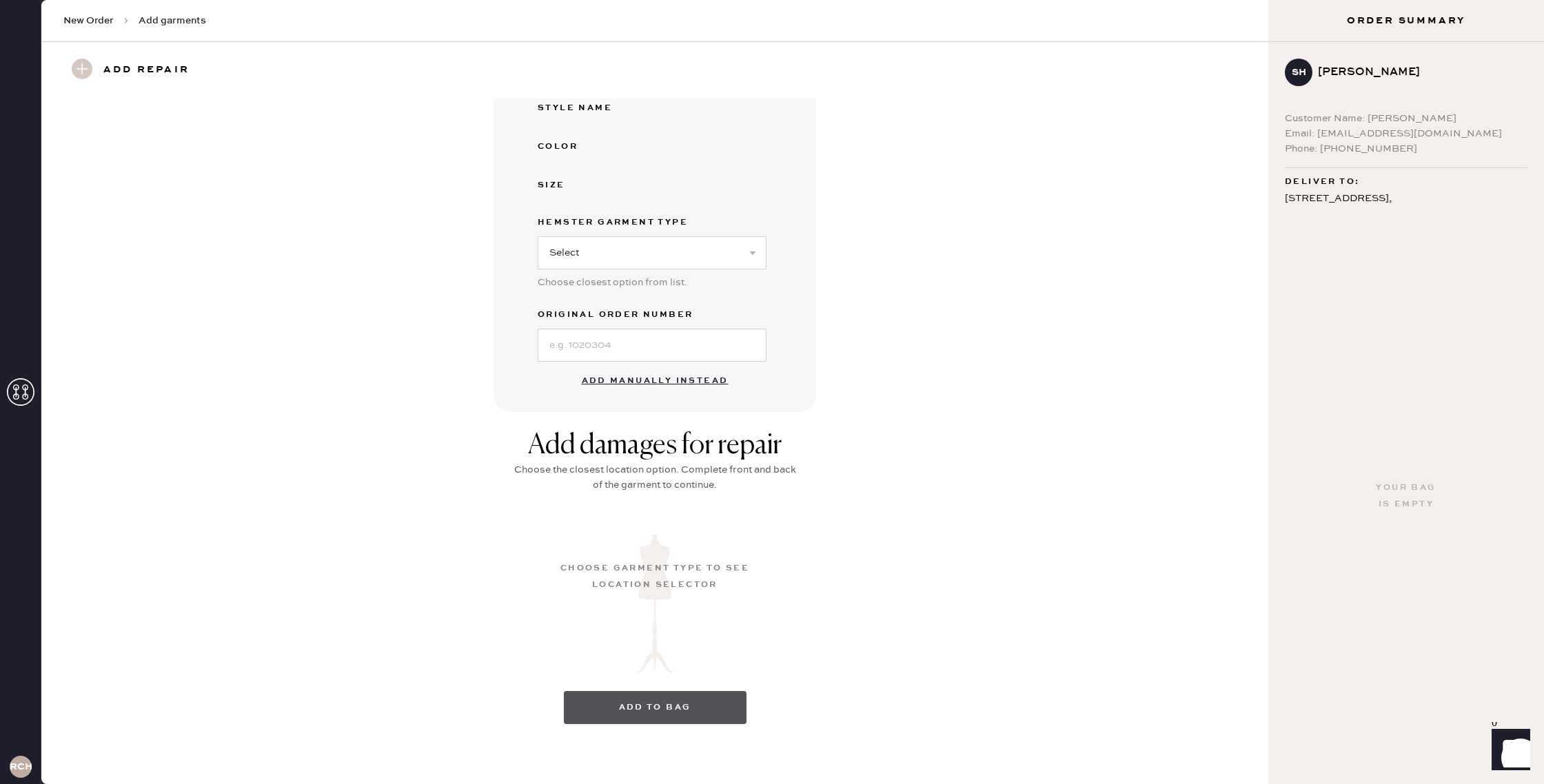
scroll to position [0, 0]
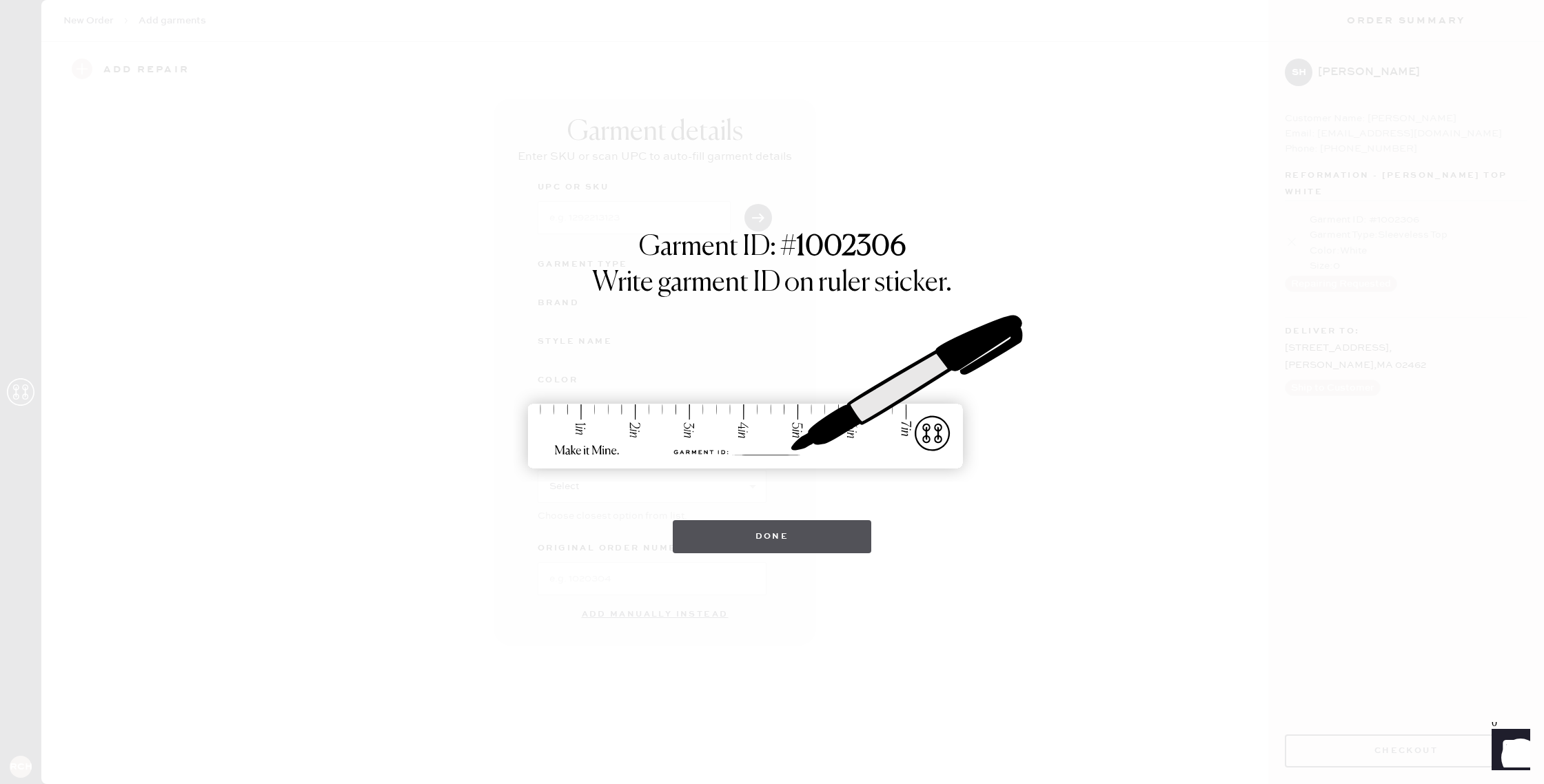
click at [691, 539] on button "Done" at bounding box center [772, 536] width 199 height 33
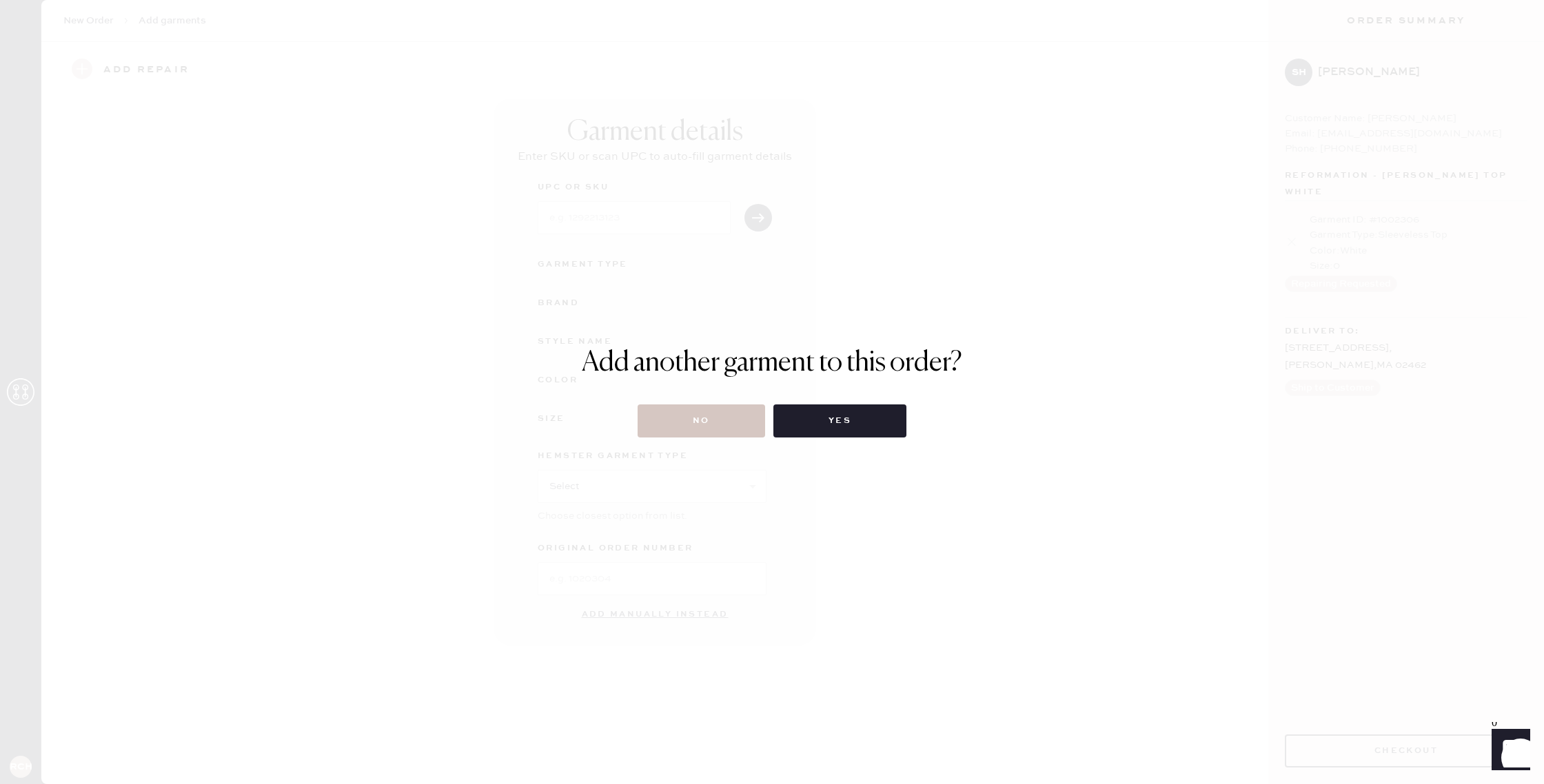
click at [702, 426] on button "No" at bounding box center [702, 421] width 128 height 33
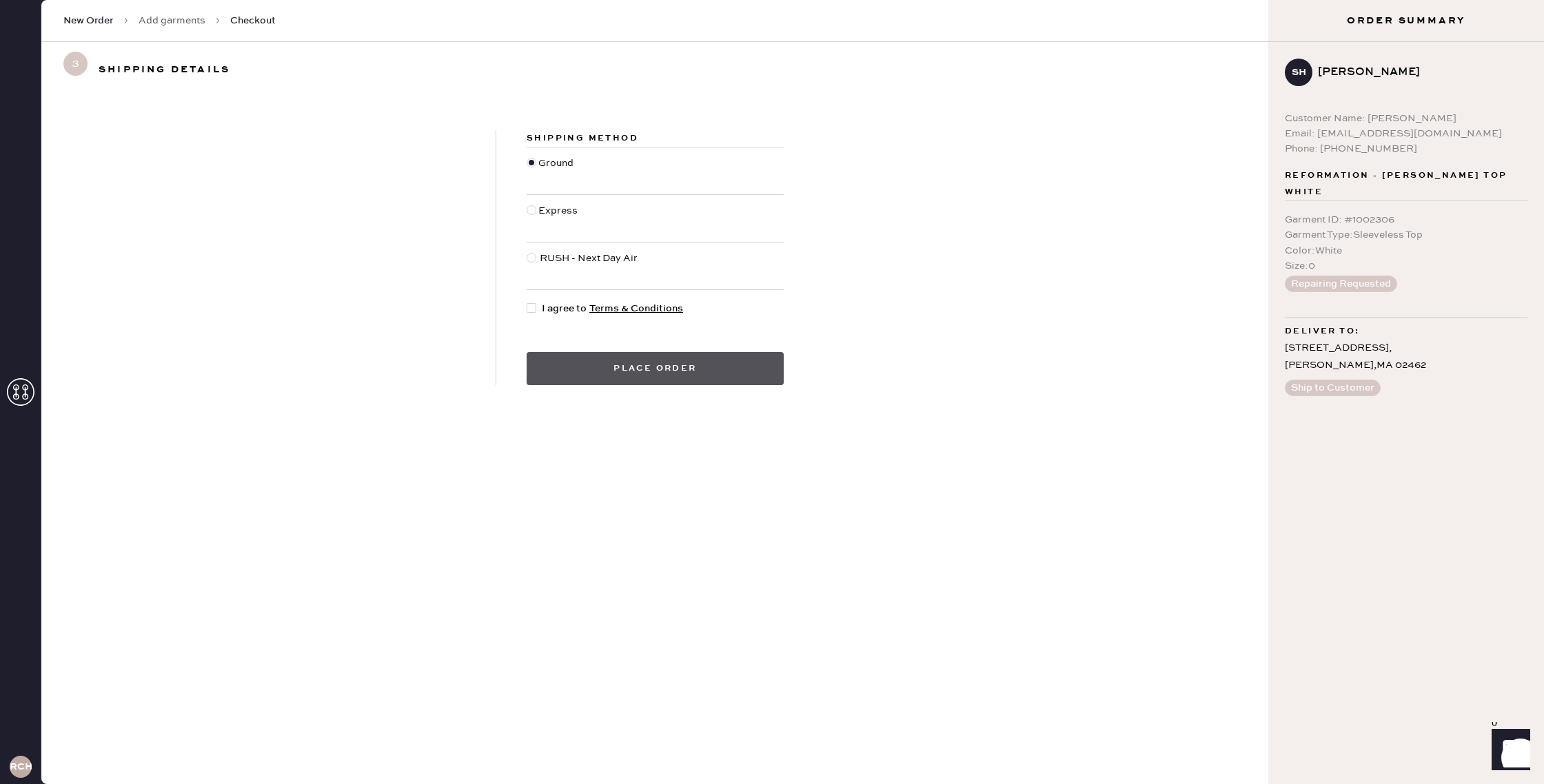
click at [669, 377] on button "Place order" at bounding box center [655, 368] width 257 height 33
click at [562, 320] on div "Shipping Method Ground Express RUSH - Next Day Air I agree to Terms & Condition…" at bounding box center [655, 257] width 318 height 255
drag, startPoint x: 556, startPoint y: 305, endPoint x: 560, endPoint y: 311, distance: 7.2
click at [557, 305] on span "I agree to Terms & Conditions" at bounding box center [612, 309] width 142 height 15
click at [527, 301] on input "I agree to Terms & Conditions" at bounding box center [527, 301] width 1 height 1
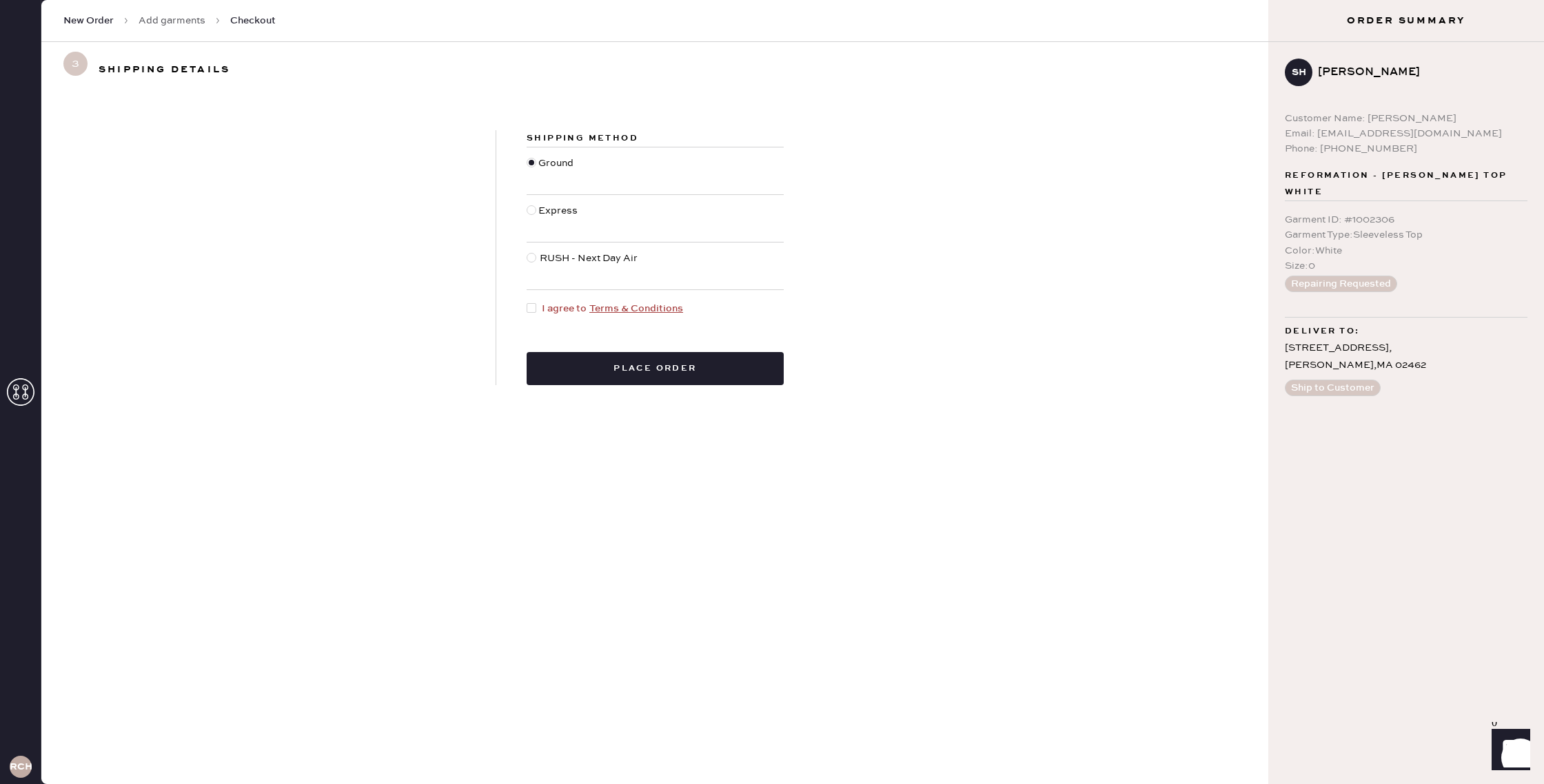
checkbox input "true"
click at [667, 360] on button "Place order" at bounding box center [655, 368] width 257 height 33
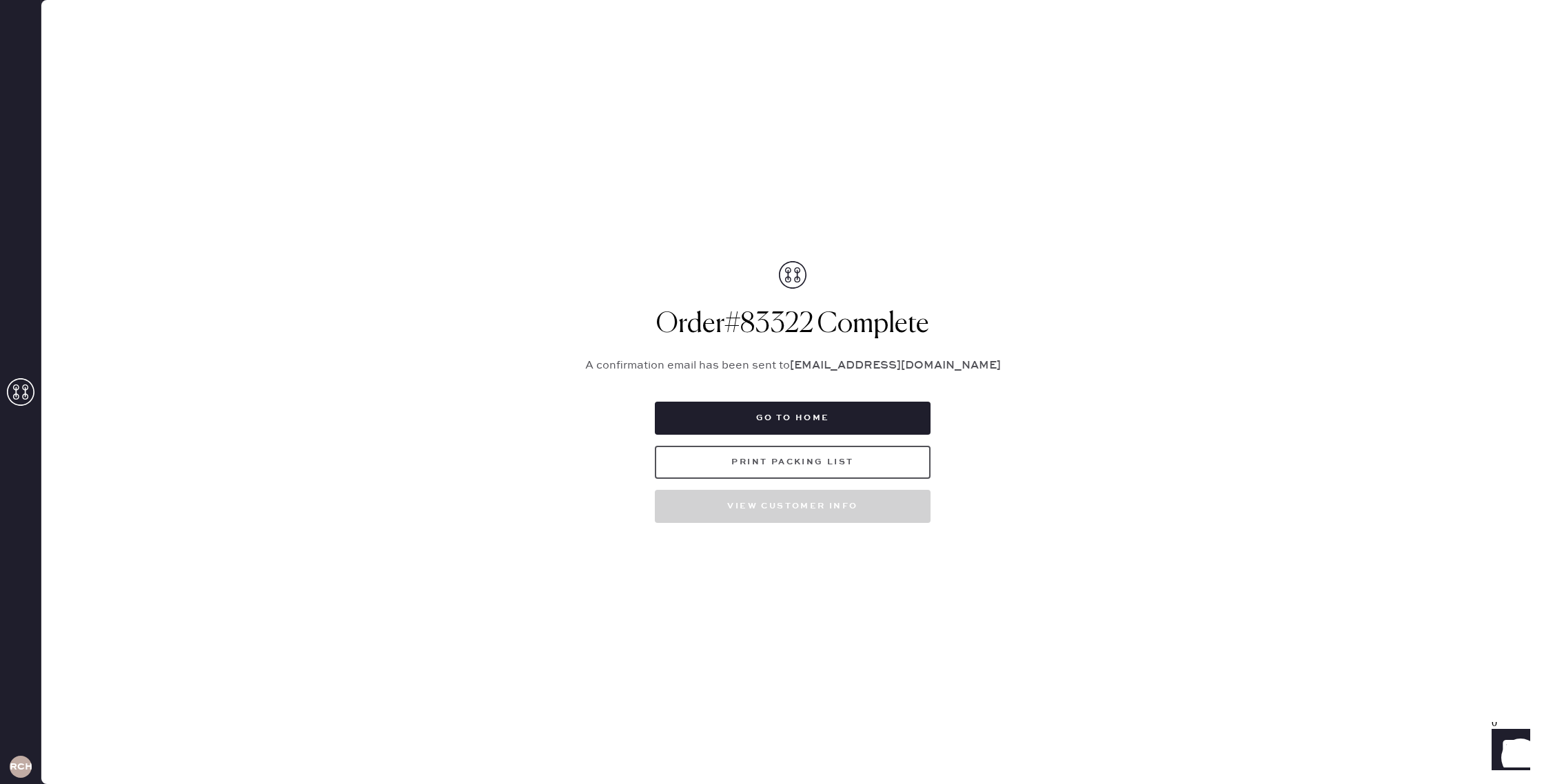
click at [842, 469] on button "Print Packing List" at bounding box center [792, 462] width 276 height 33
click at [847, 412] on button "Go to home" at bounding box center [792, 418] width 276 height 33
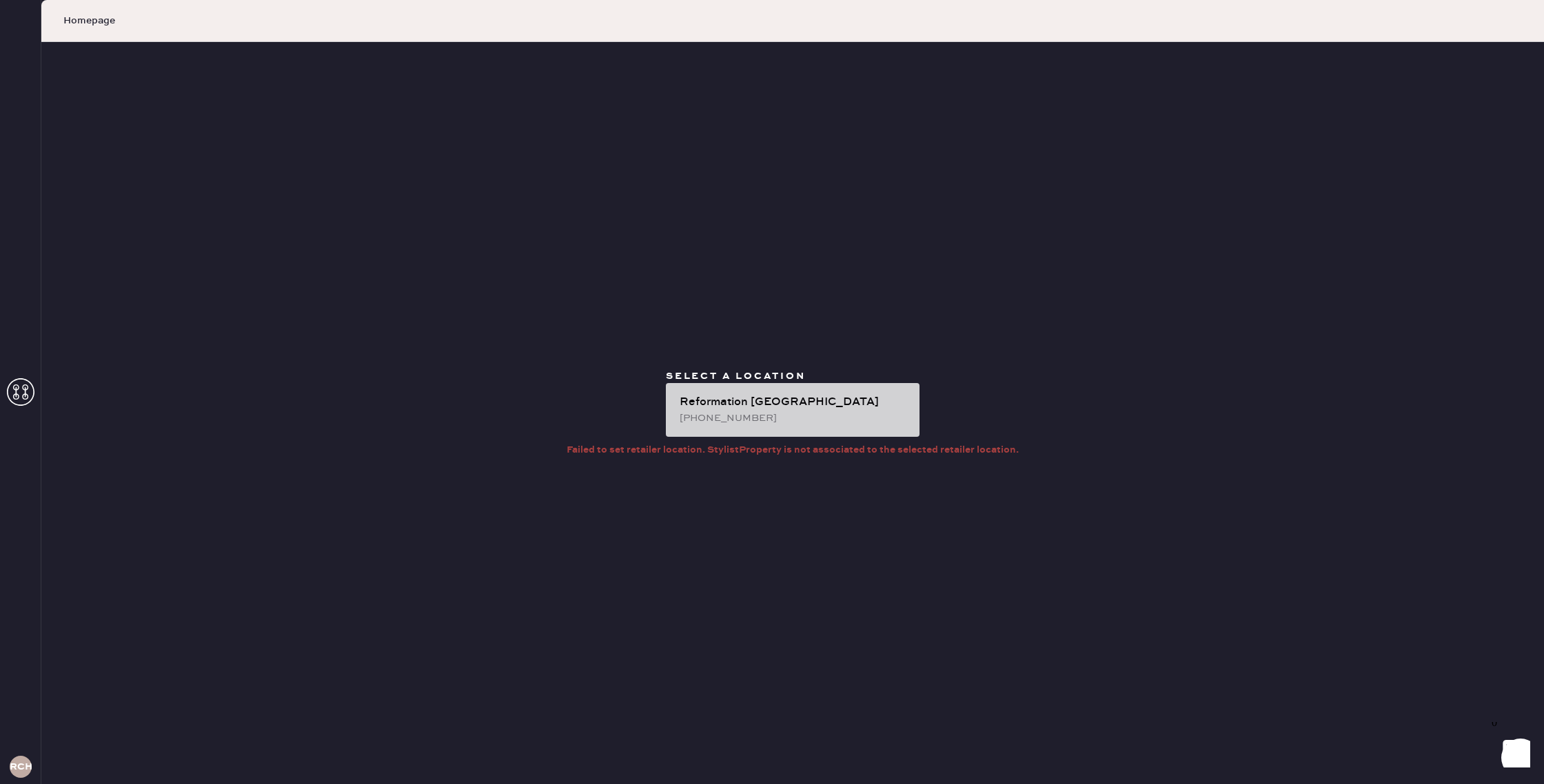
click at [804, 419] on div "[PHONE_NUMBER]" at bounding box center [794, 418] width 229 height 15
drag, startPoint x: 70, startPoint y: 12, endPoint x: 75, endPoint y: 22, distance: 11.2
click at [70, 12] on div "Homepage" at bounding box center [793, 21] width 1503 height 42
click at [75, 22] on span "Homepage" at bounding box center [89, 21] width 51 height 14
drag, startPoint x: 19, startPoint y: 392, endPoint x: 24, endPoint y: 385, distance: 8.6
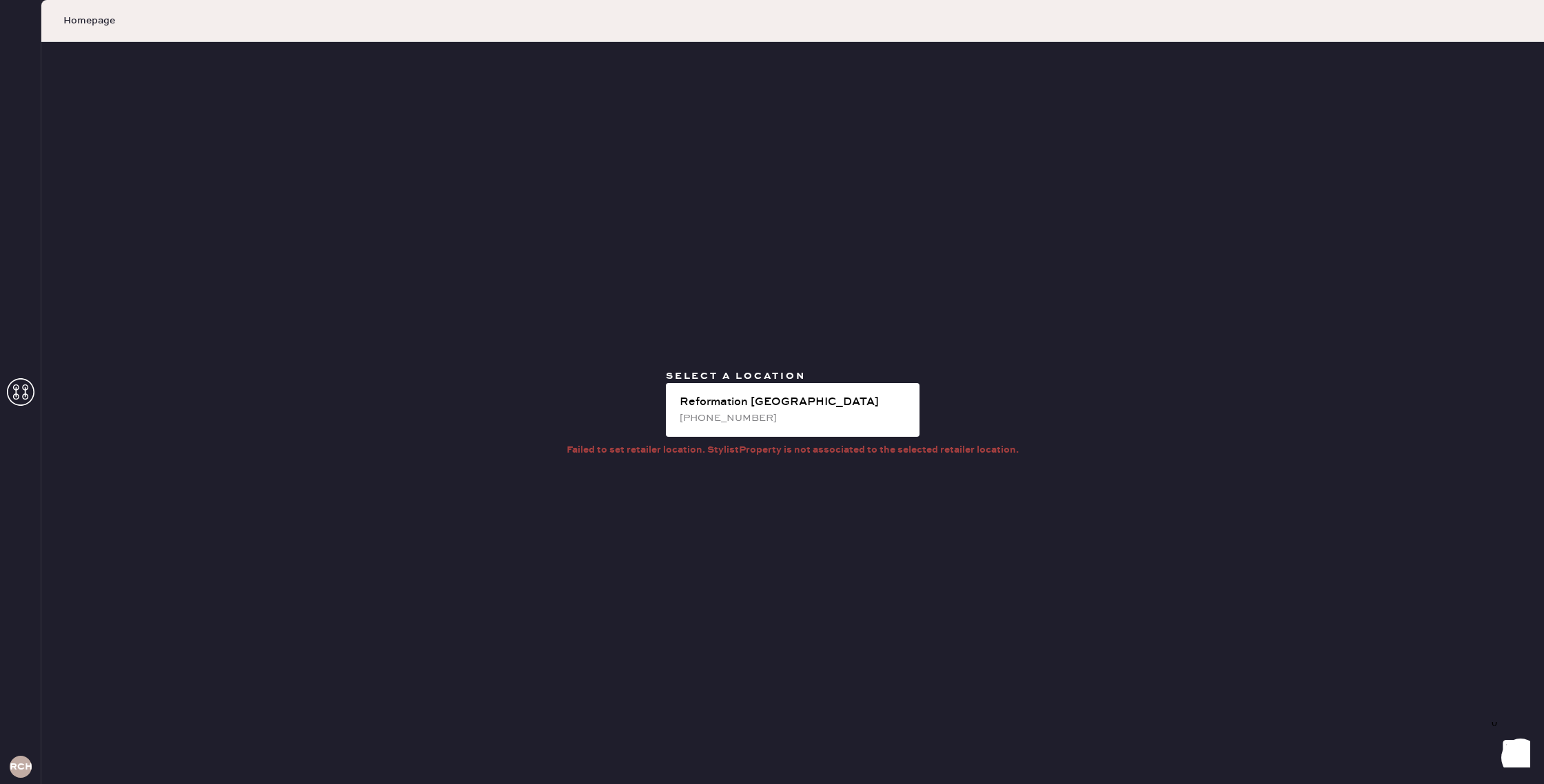
click at [19, 392] on icon at bounding box center [20, 392] width 27 height 27
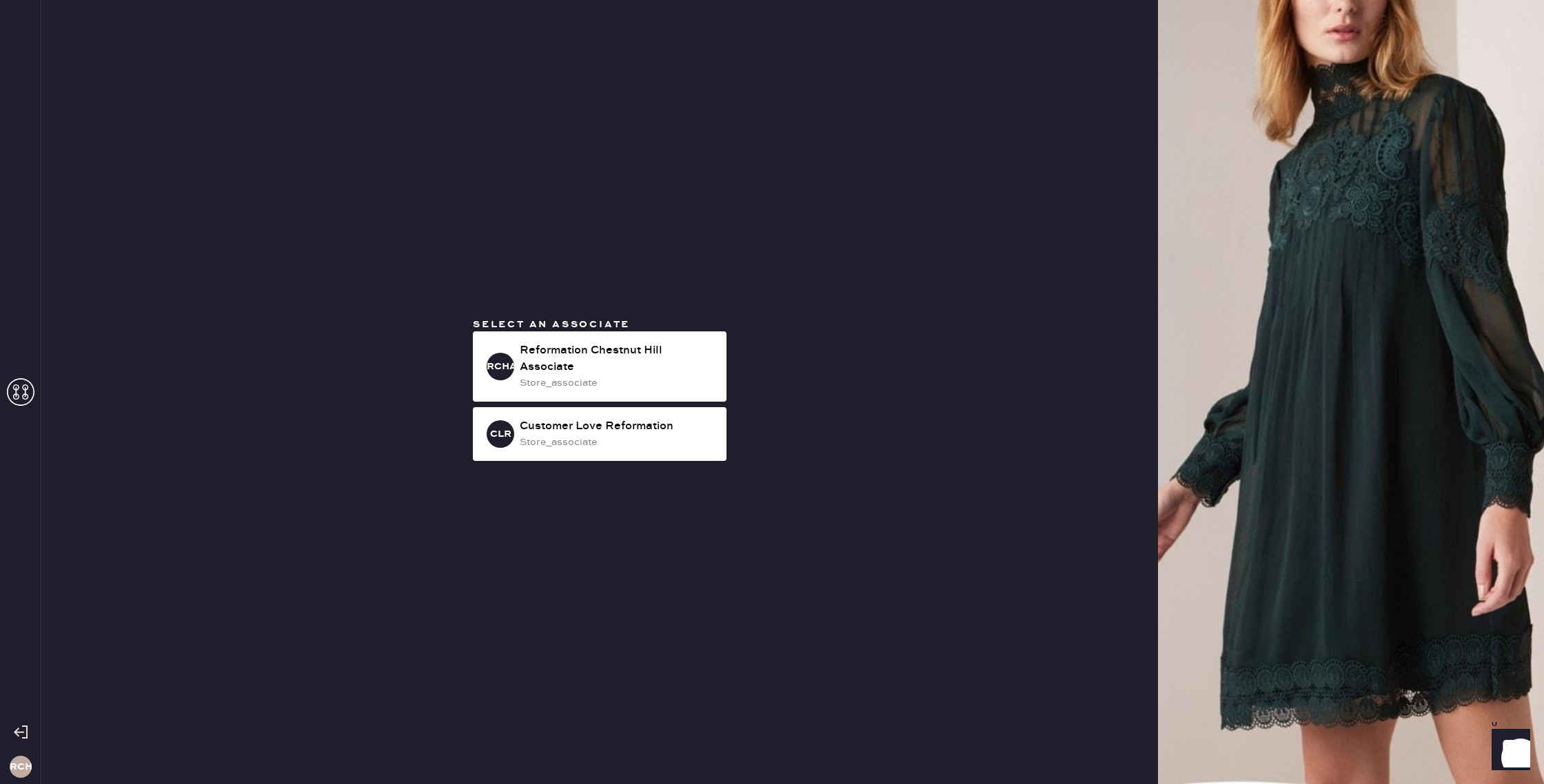
click at [552, 328] on span "Select an associate" at bounding box center [552, 324] width 157 height 12
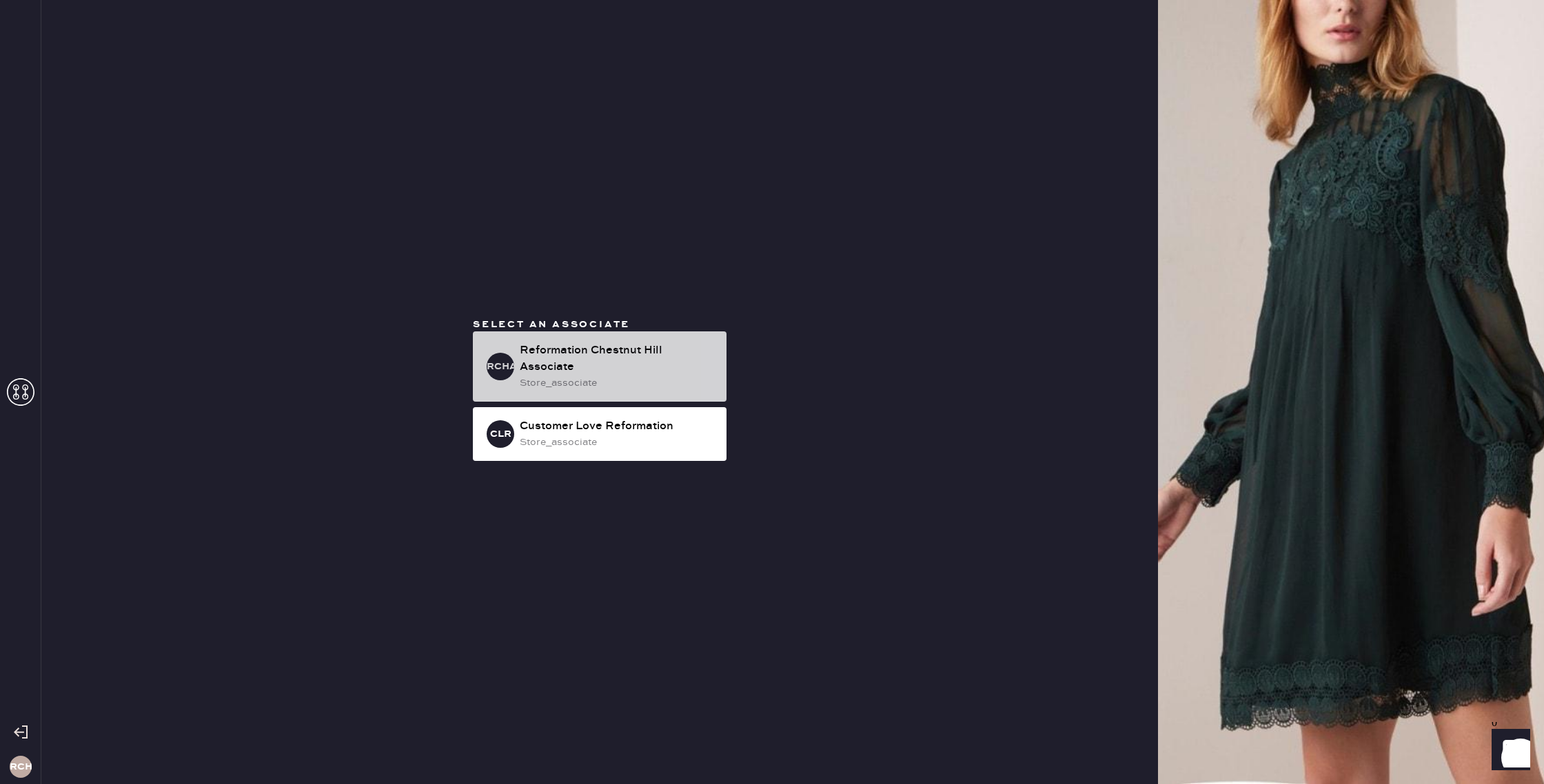
click at [568, 354] on div "Reformation Chestnut Hill Associate" at bounding box center [617, 359] width 195 height 33
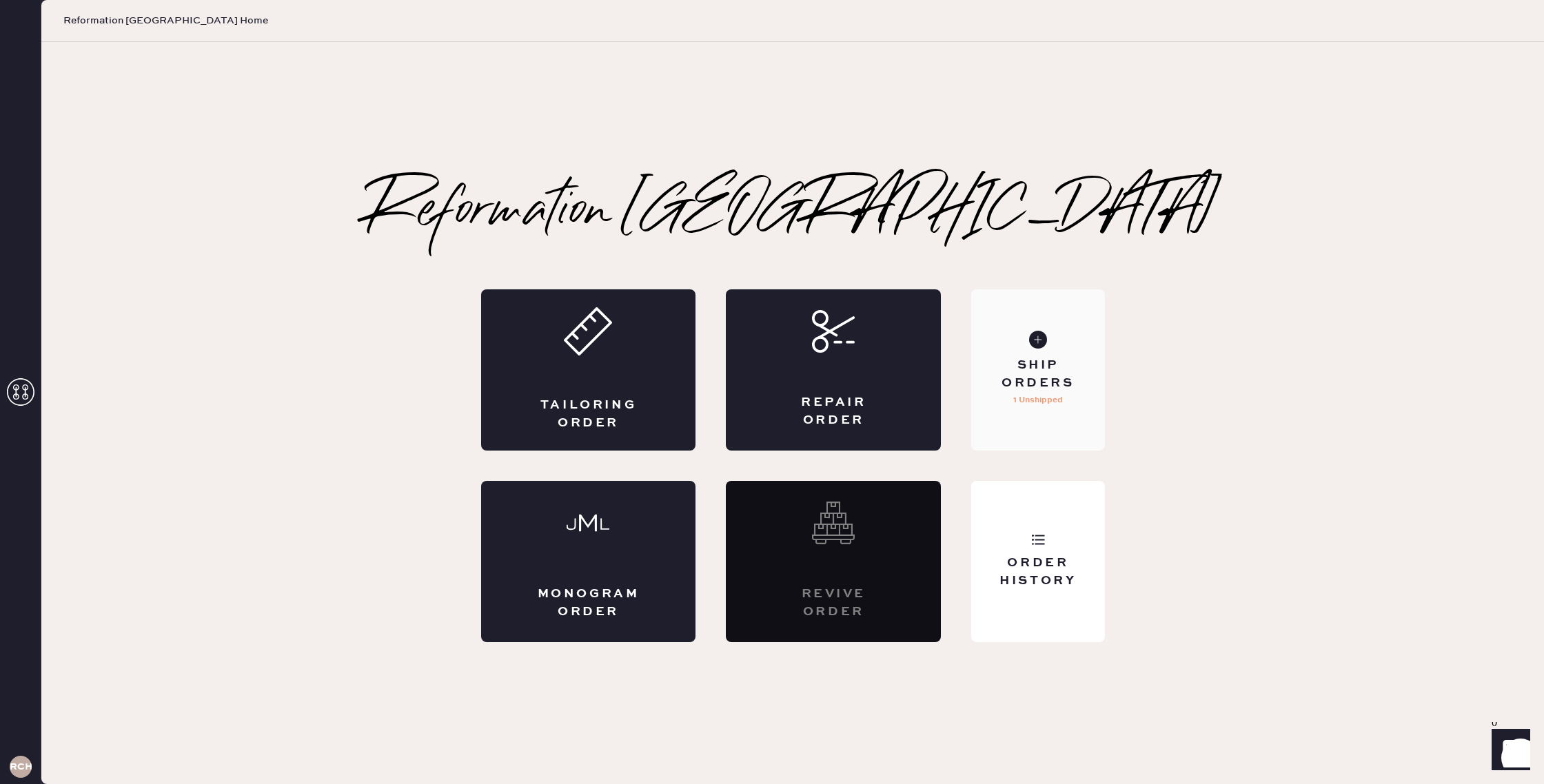
click at [1020, 387] on div "Ship Orders" at bounding box center [1038, 374] width 111 height 35
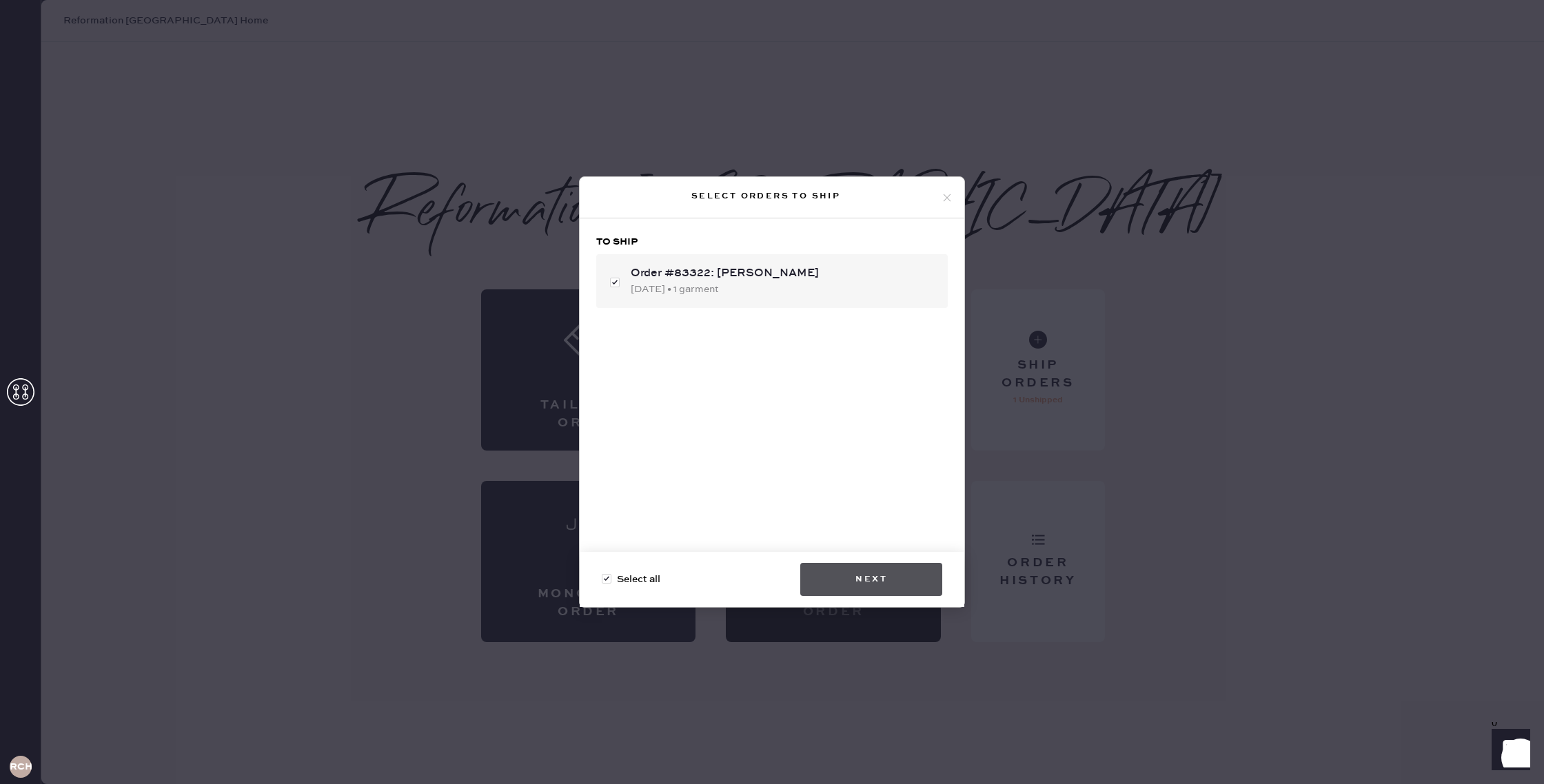
click at [852, 575] on button "Next" at bounding box center [871, 580] width 142 height 33
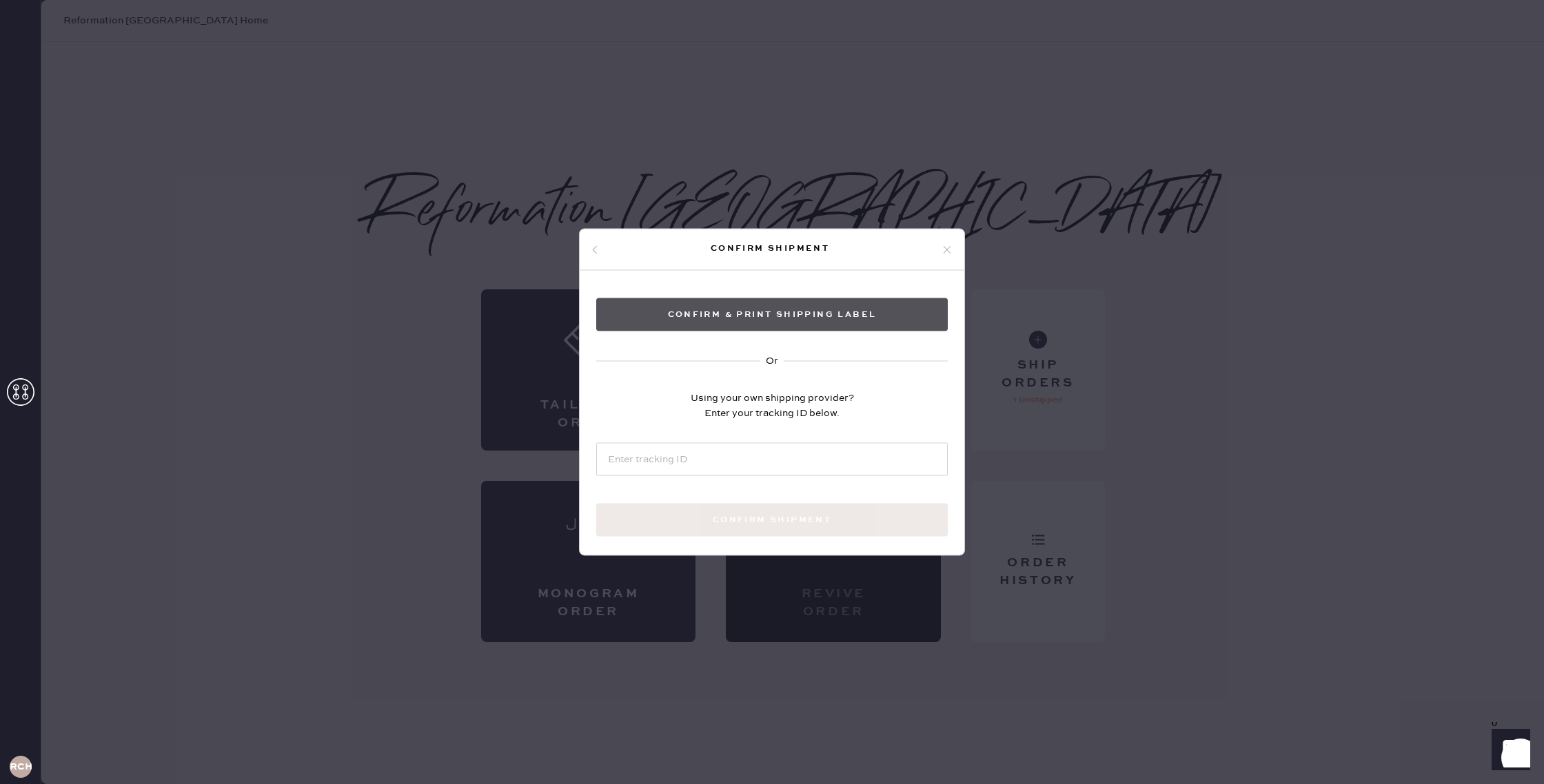
click at [783, 322] on button "Confirm & Print shipping label" at bounding box center [772, 315] width 351 height 33
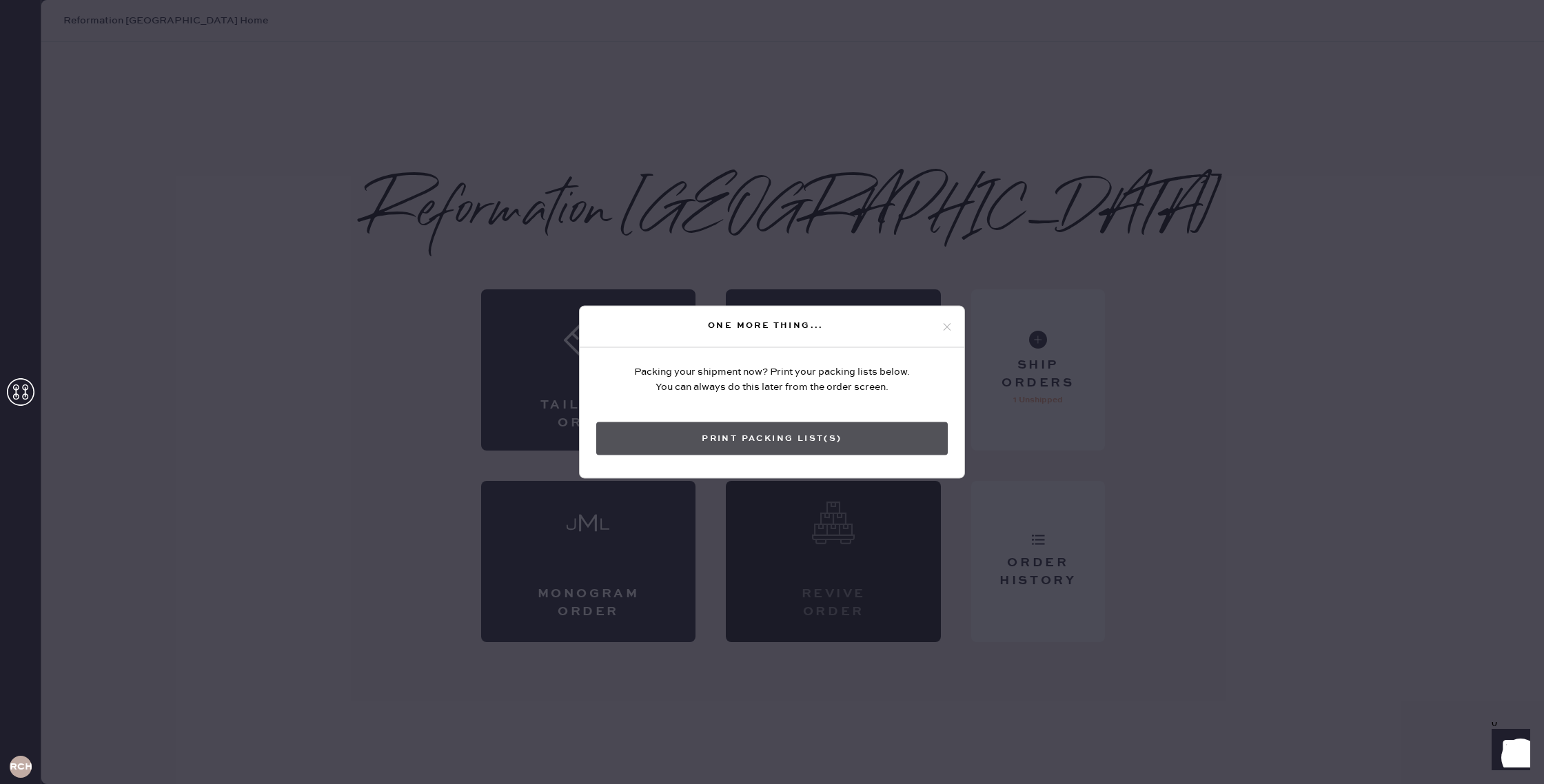
click at [778, 444] on button "Print Packing List(s)" at bounding box center [772, 439] width 351 height 33
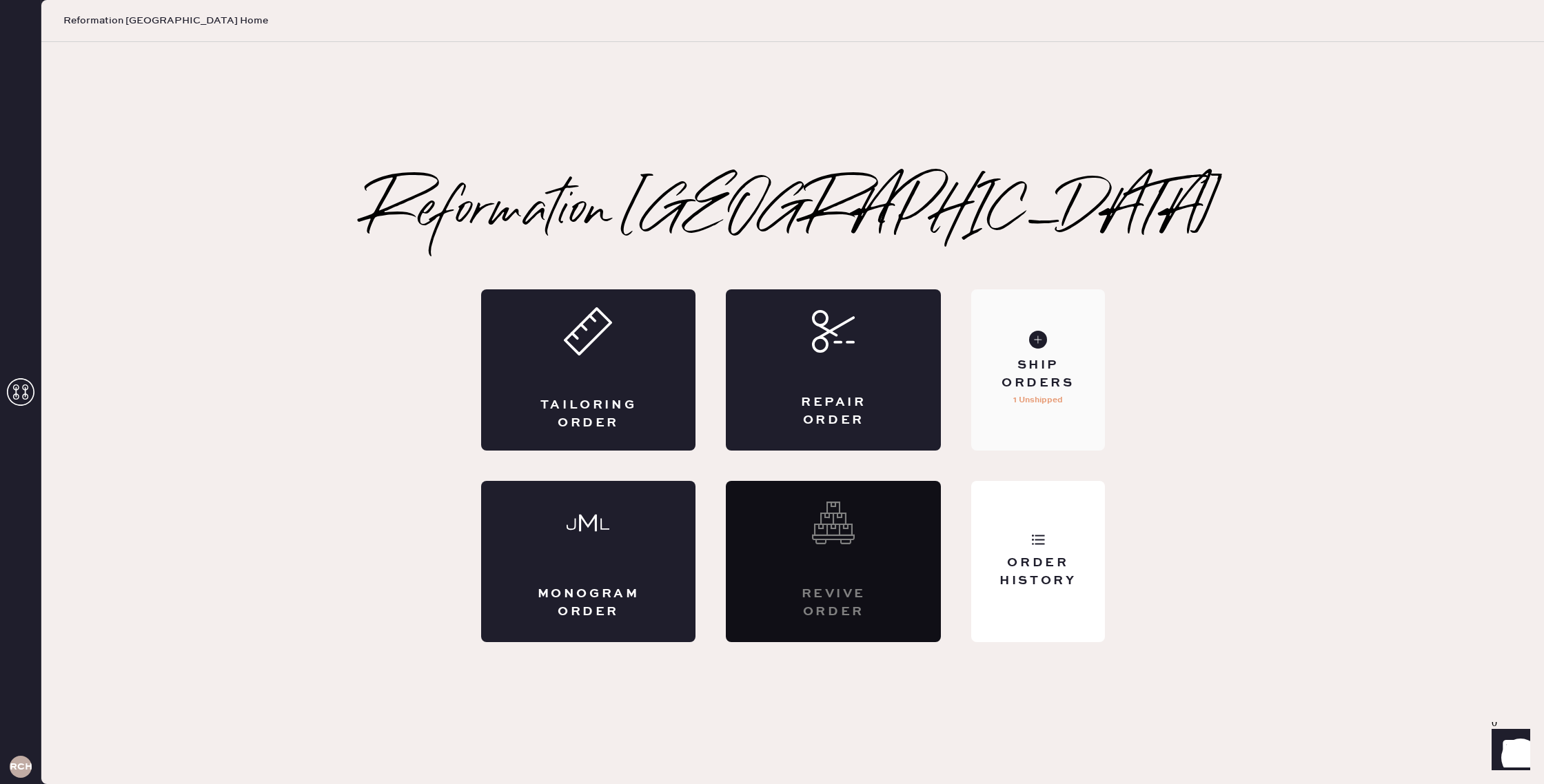
click at [1050, 386] on div "Ship Orders" at bounding box center [1038, 374] width 111 height 35
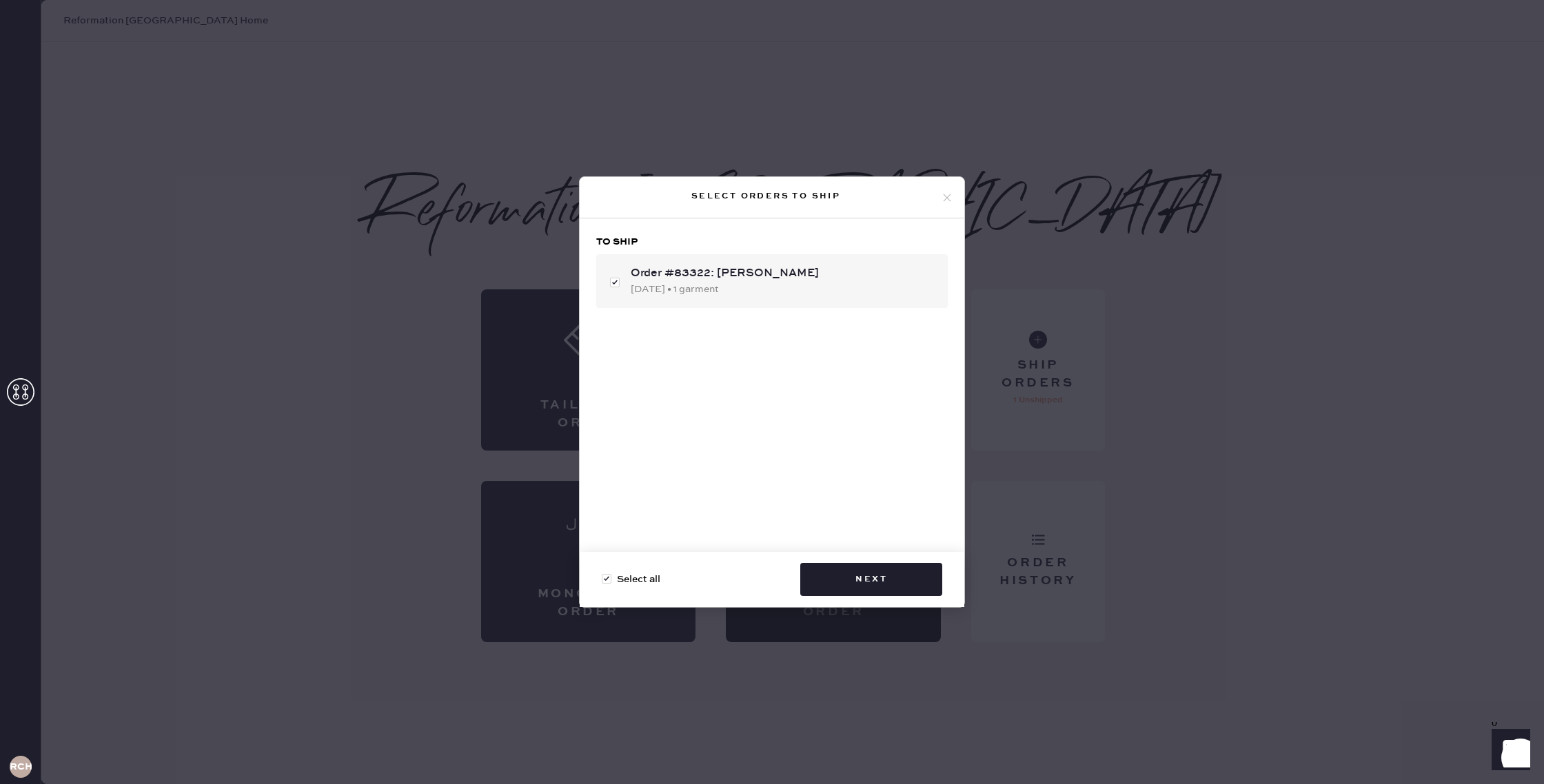
checkbox input "false"
drag, startPoint x: 1331, startPoint y: 373, endPoint x: 1291, endPoint y: 363, distance: 41.2
click at [1329, 373] on div "Select orders to ship Select all Next" at bounding box center [772, 392] width 1544 height 784
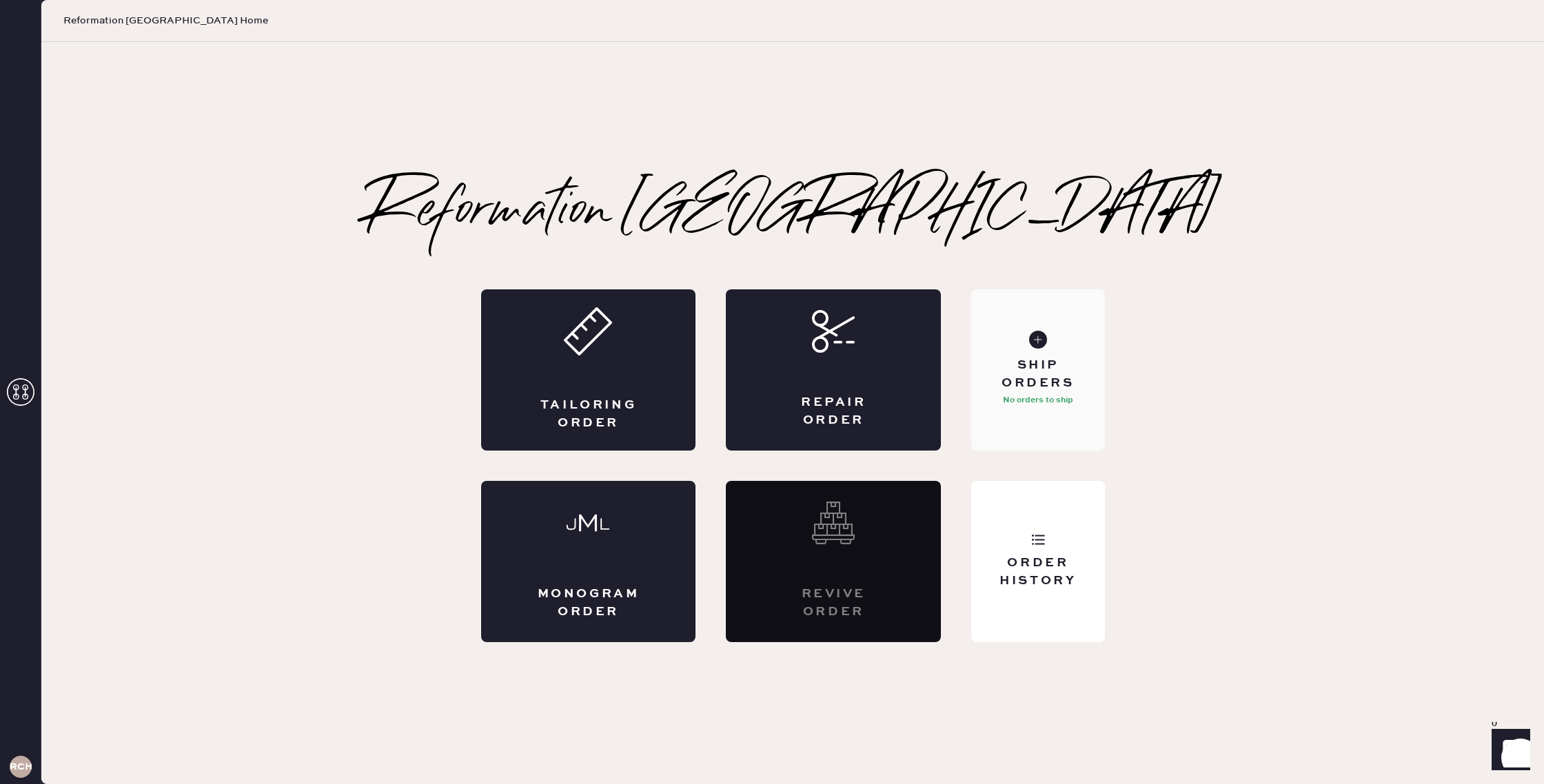
click at [1009, 376] on div "Ship Orders" at bounding box center [1038, 374] width 111 height 35
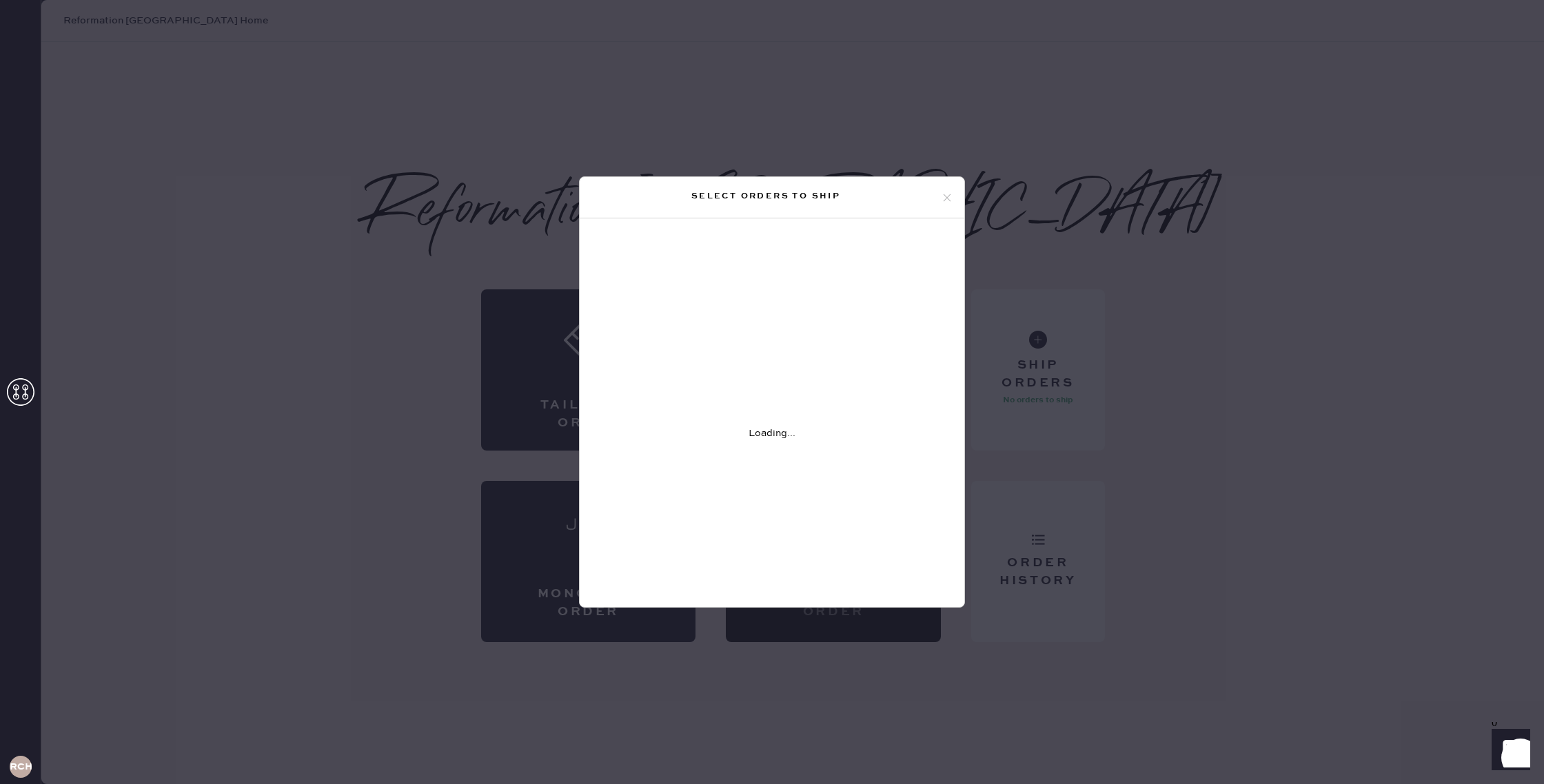
click at [945, 200] on icon at bounding box center [947, 197] width 12 height 12
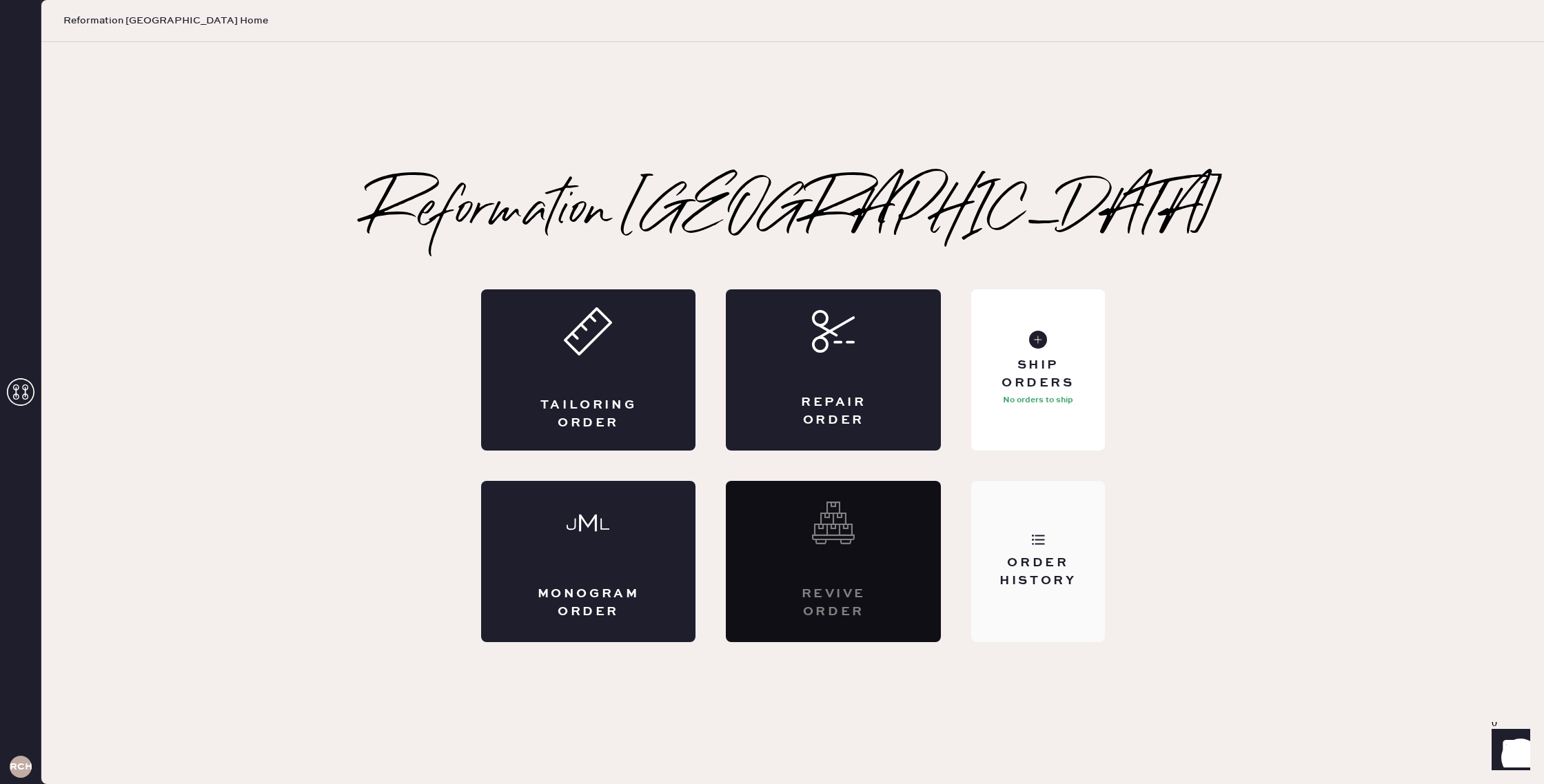
click at [1040, 622] on div "Order History" at bounding box center [1037, 561] width 133 height 161
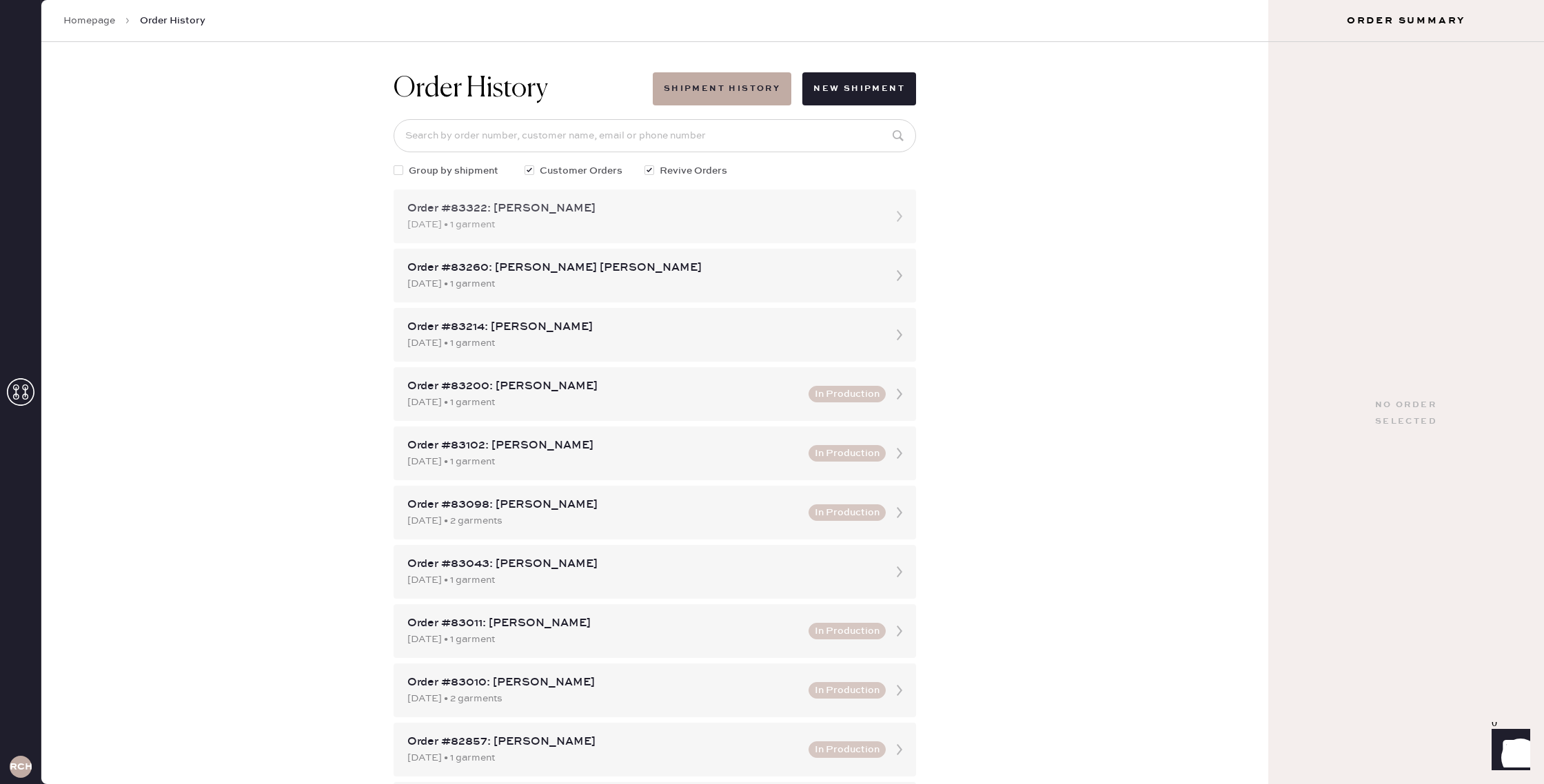
click at [678, 213] on div "Order #83322: [PERSON_NAME]" at bounding box center [642, 209] width 470 height 17
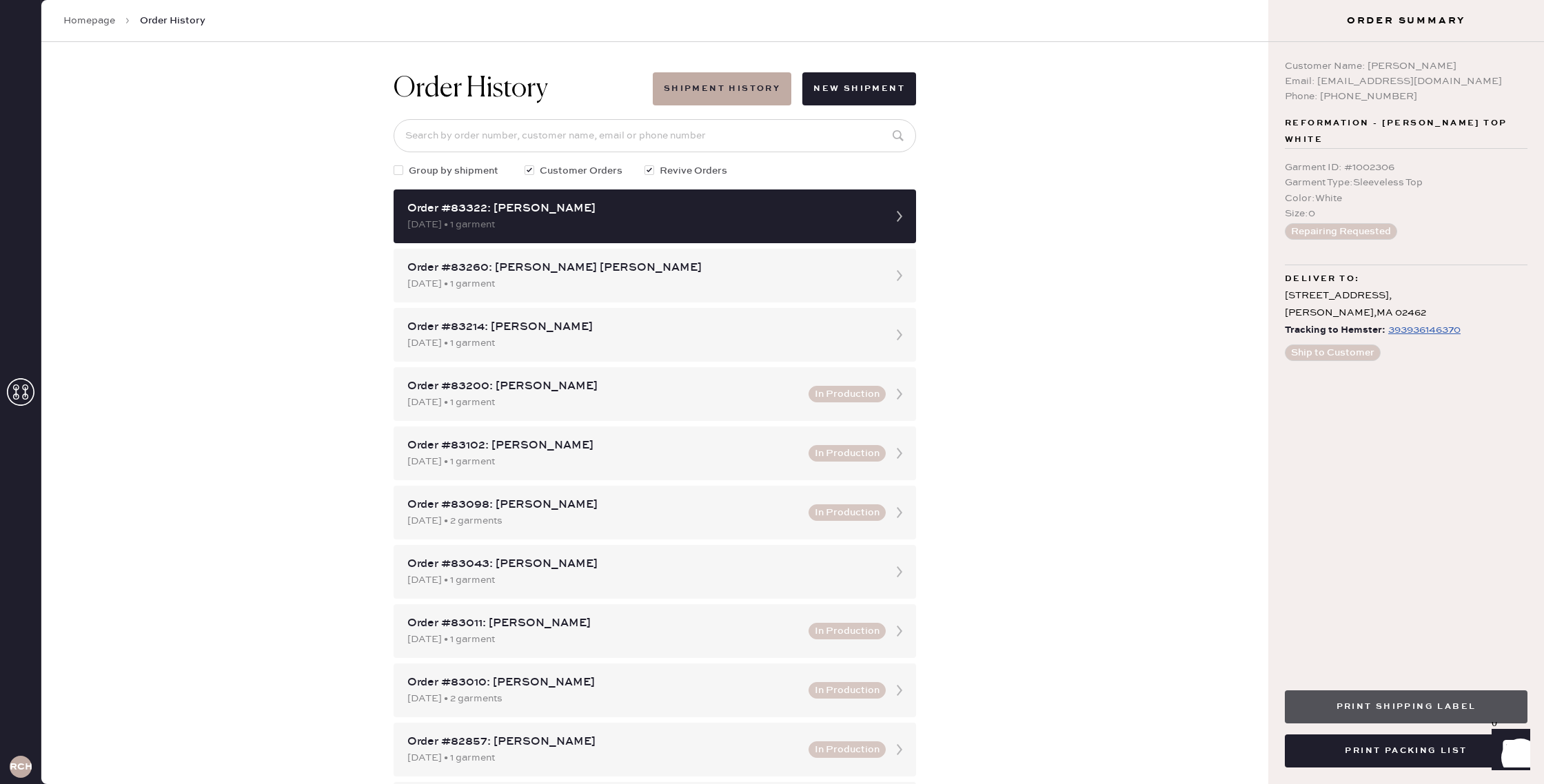
click at [1411, 711] on button "Print Shipping Label" at bounding box center [1406, 707] width 243 height 33
drag, startPoint x: 12, startPoint y: 387, endPoint x: 17, endPoint y: 377, distance: 11.2
click at [12, 387] on icon at bounding box center [20, 392] width 27 height 27
